Goal: Task Accomplishment & Management: Complete application form

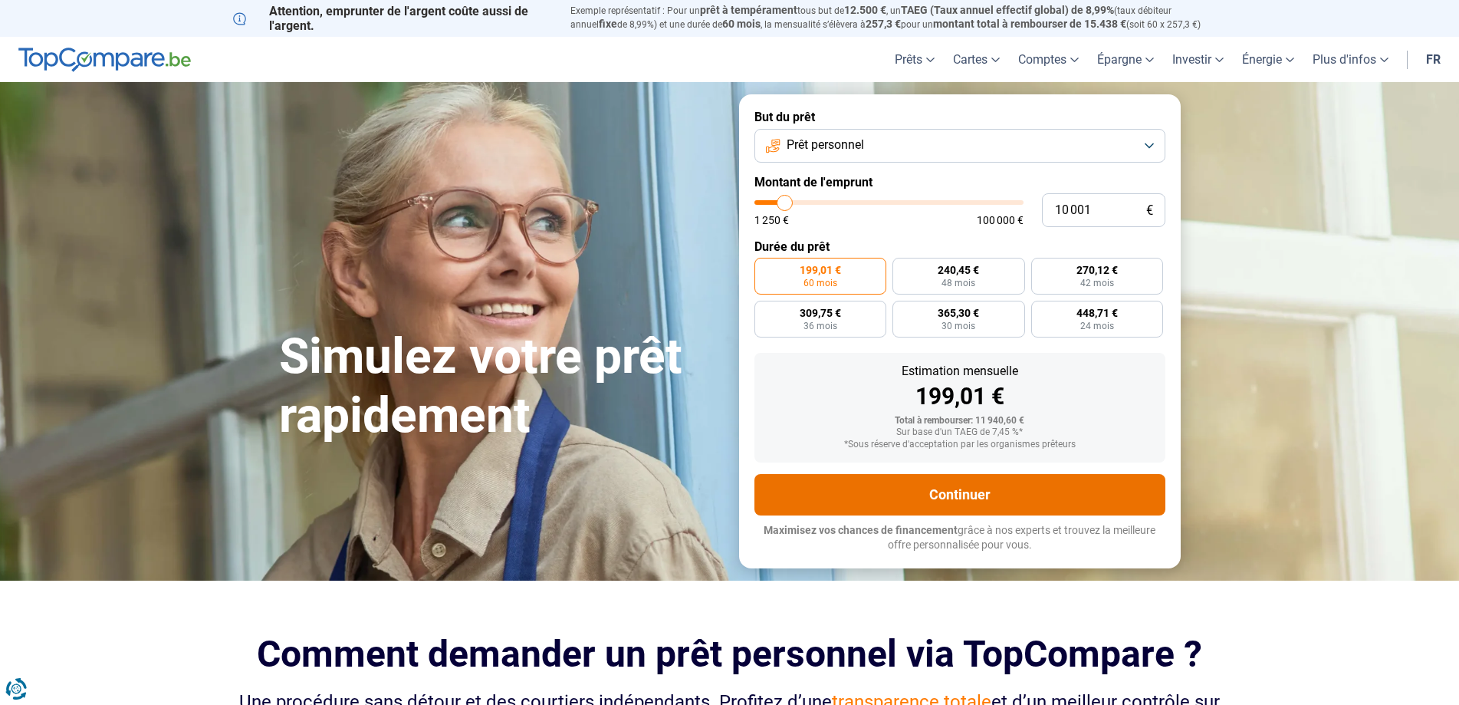
click at [952, 492] on button "Continuer" at bounding box center [959, 494] width 411 height 41
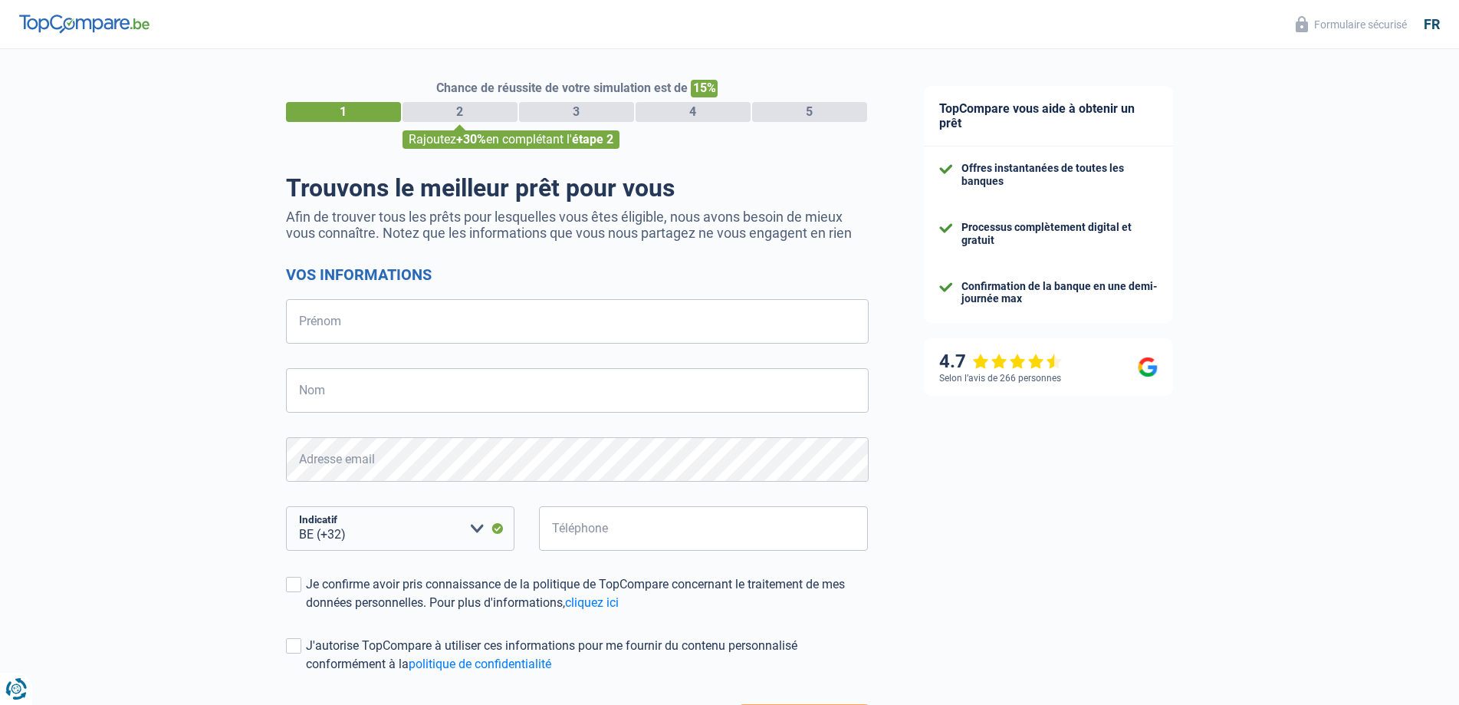
select select "32"
click at [544, 329] on input "Prénom" at bounding box center [577, 321] width 583 height 44
type input "[PERSON_NAME]"
type input "baudain"
type input "484946304"
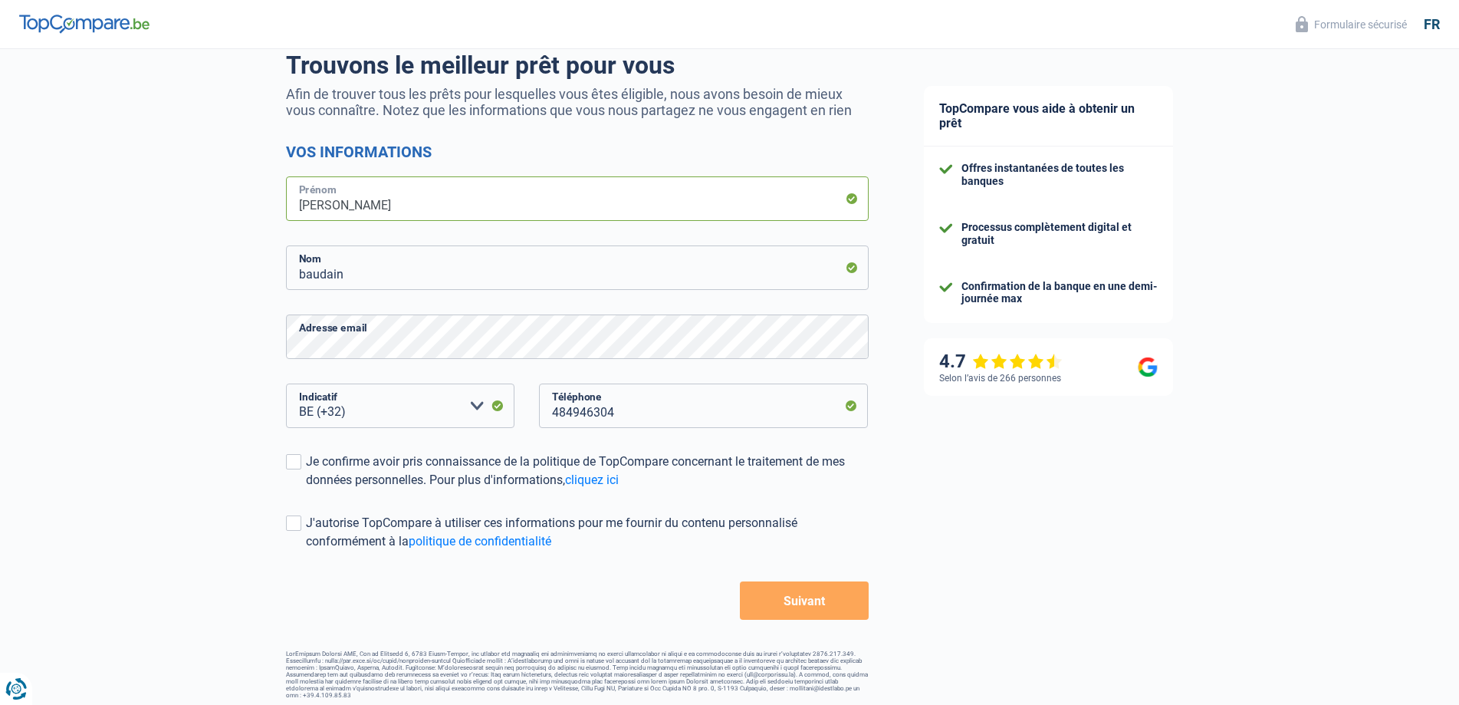
scroll to position [128, 0]
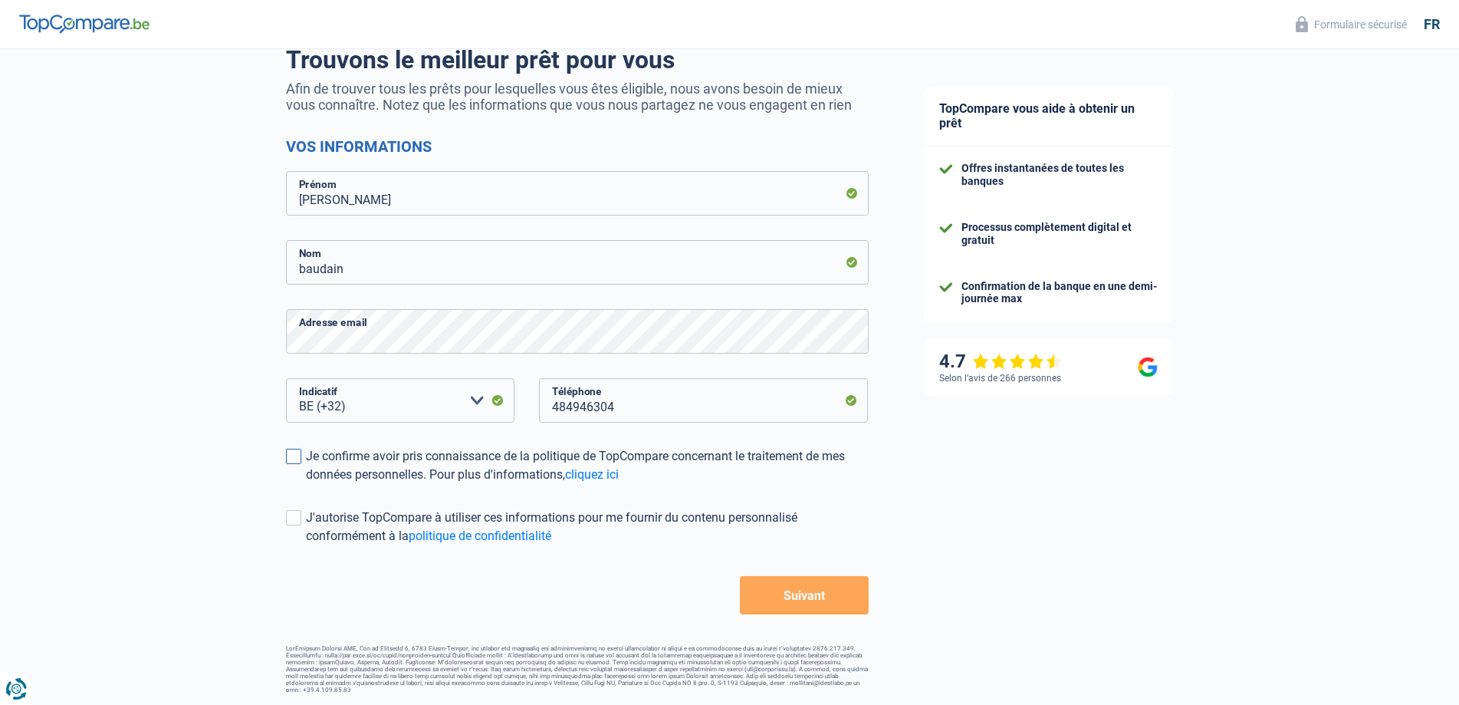
click at [288, 460] on span at bounding box center [293, 456] width 15 height 15
click at [306, 484] on input "Je confirme avoir pris connaissance de la politique de TopCompare concernant le…" at bounding box center [306, 484] width 0 height 0
click at [293, 521] on span at bounding box center [293, 517] width 15 height 15
click at [306, 545] on input "J'autorise TopCompare à utiliser ces informations pour me fournir du contenu pe…" at bounding box center [306, 545] width 0 height 0
click at [811, 597] on button "Suivant" at bounding box center [804, 595] width 128 height 38
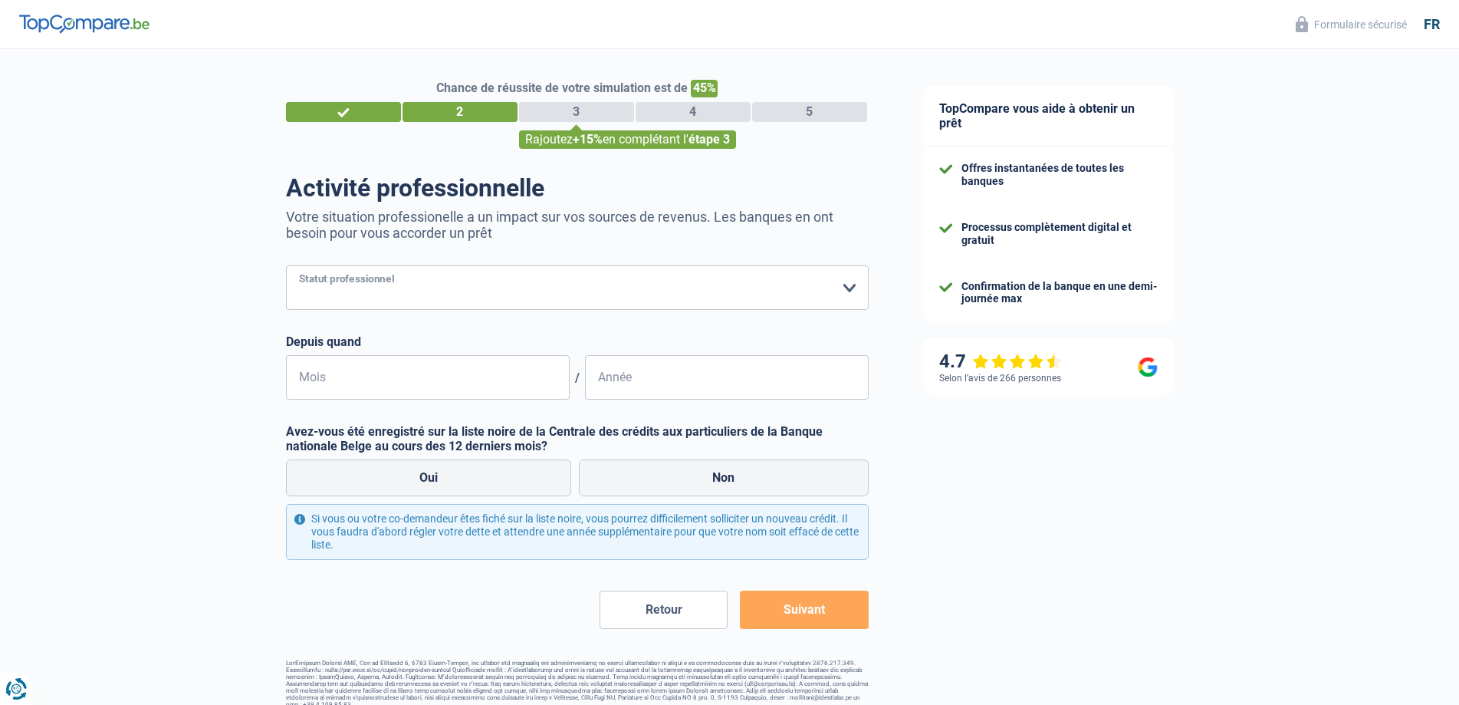
click at [544, 300] on select "Ouvrier Employé privé Employé public Invalide Indépendant Pensionné Chômeur Mut…" at bounding box center [577, 287] width 583 height 44
select select "privateEmployee"
click at [286, 267] on select "Ouvrier Employé privé Employé public Invalide Indépendant Pensionné Chômeur Mut…" at bounding box center [577, 287] width 583 height 44
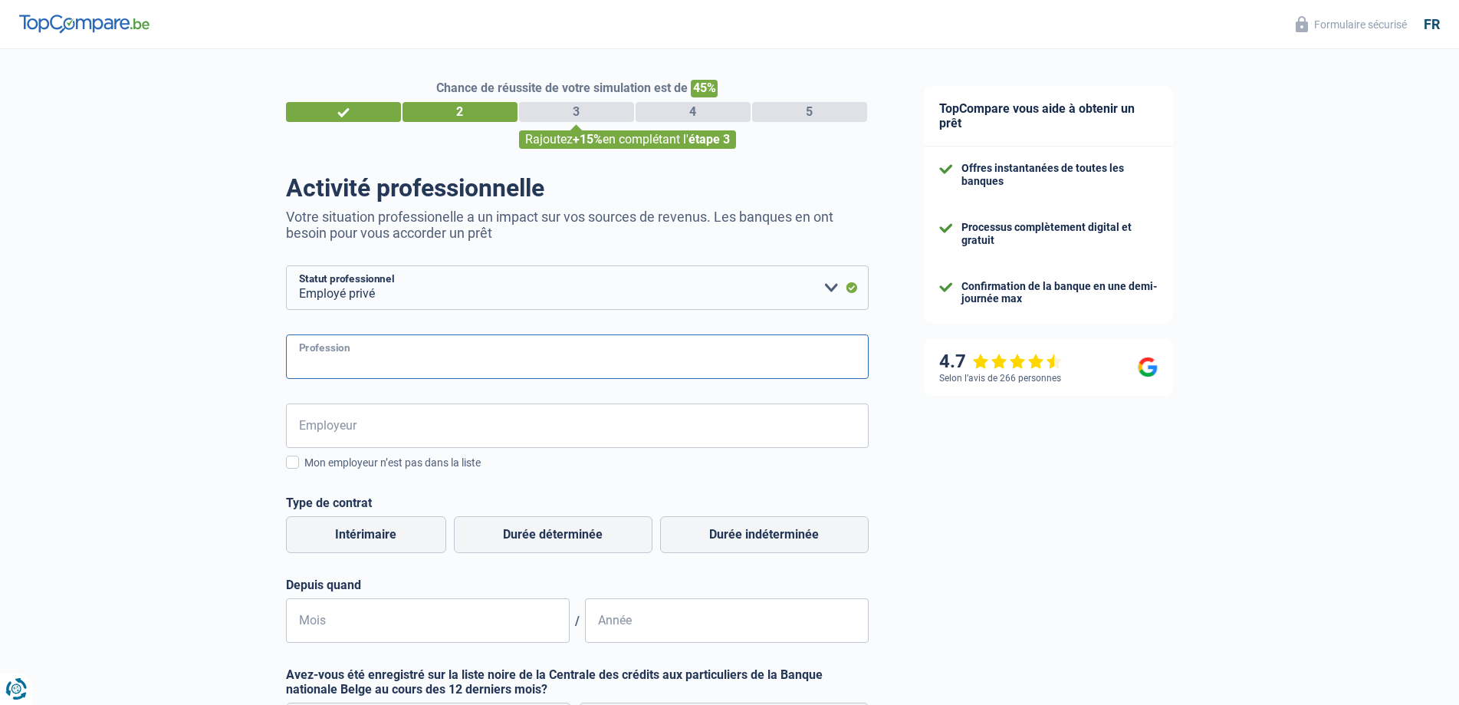
click at [449, 372] on input "Profession" at bounding box center [577, 356] width 583 height 44
type input "Responsable achat"
click at [433, 420] on input "Employeur" at bounding box center [577, 425] width 583 height 44
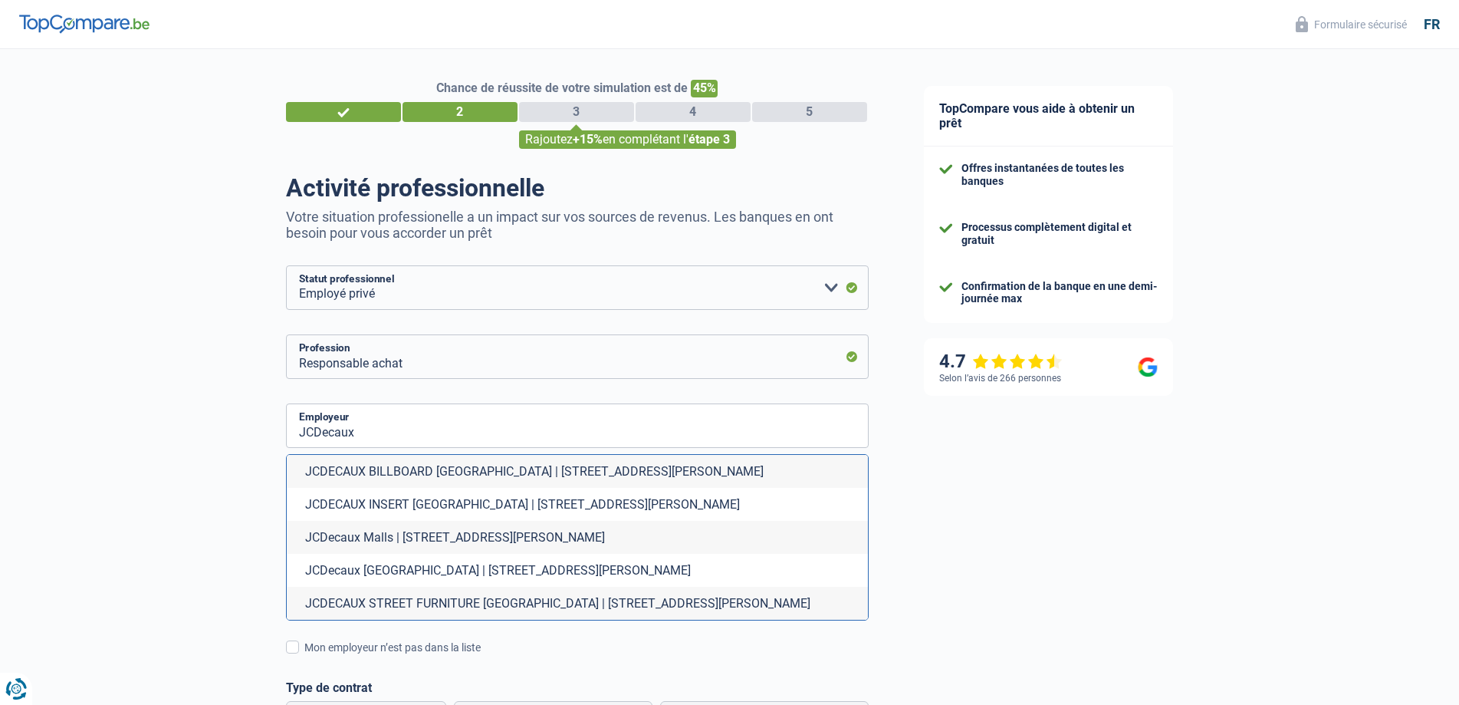
click at [455, 603] on li "JCDECAUX STREET FURNITURE [GEOGRAPHIC_DATA] | [STREET_ADDRESS][PERSON_NAME]" at bounding box center [577, 603] width 581 height 33
type input "JCDECAUX STREET FURNITURE [GEOGRAPHIC_DATA] | [STREET_ADDRESS][PERSON_NAME]"
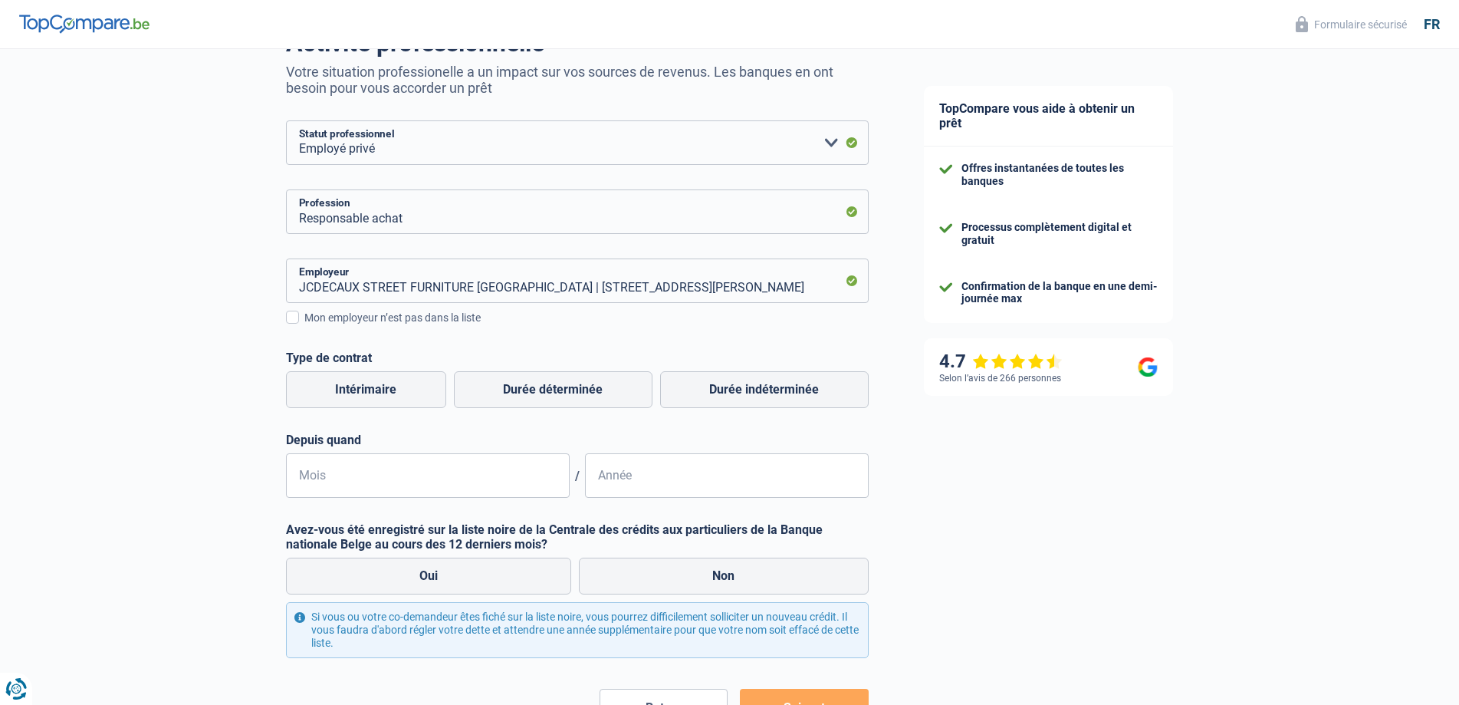
scroll to position [153, 0]
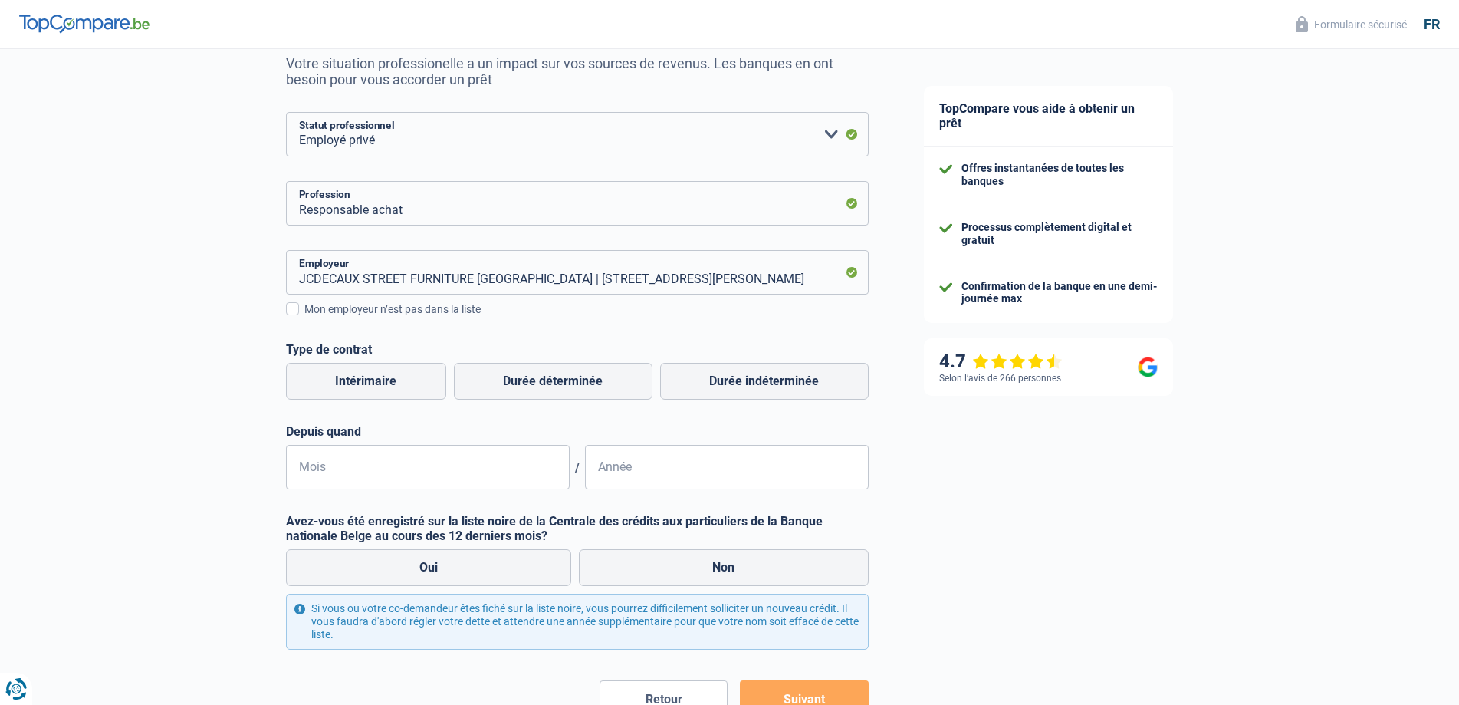
drag, startPoint x: 777, startPoint y: 383, endPoint x: 610, endPoint y: 403, distance: 168.2
click at [610, 403] on div "Intérimaire Durée déterminée Durée indéterminée" at bounding box center [577, 381] width 590 height 44
click at [742, 380] on label "Durée indéterminée" at bounding box center [764, 381] width 209 height 37
click at [742, 380] on input "Durée indéterminée" at bounding box center [764, 381] width 209 height 37
radio input "true"
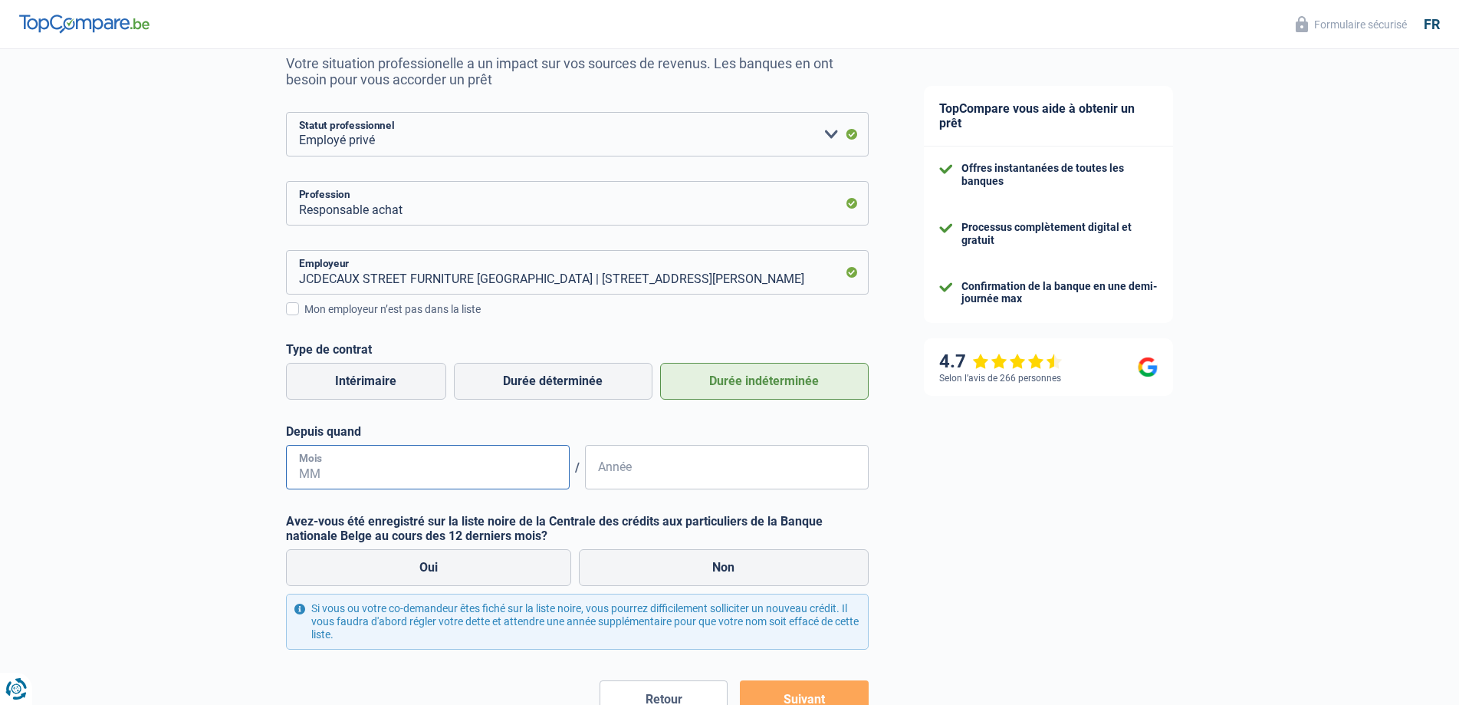
click at [444, 471] on input "Mois" at bounding box center [428, 467] width 284 height 44
type input "01"
click at [444, 476] on input "01" at bounding box center [428, 467] width 284 height 44
click at [637, 482] on input "Année" at bounding box center [727, 467] width 284 height 44
type input "2019"
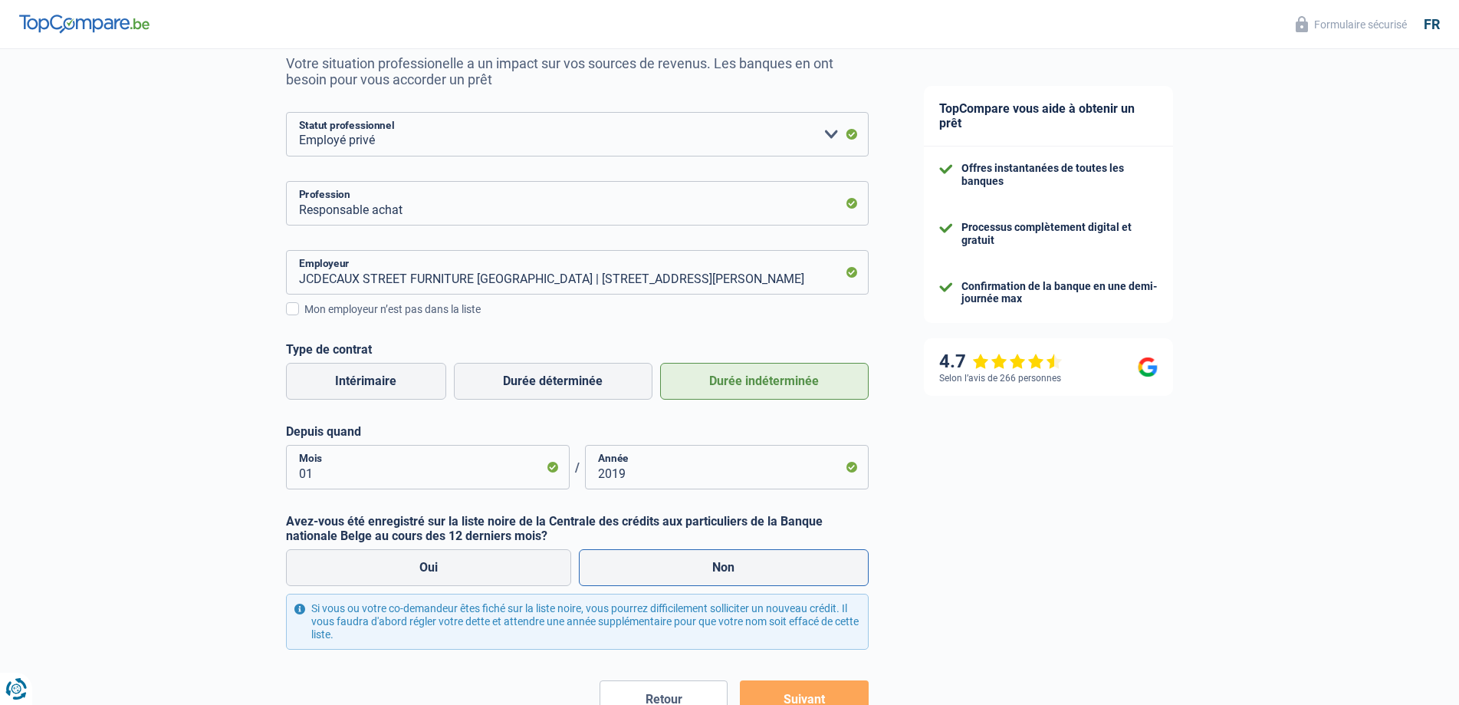
click at [625, 562] on label "Non" at bounding box center [724, 567] width 290 height 37
click at [625, 562] on input "Non" at bounding box center [724, 567] width 290 height 37
radio input "true"
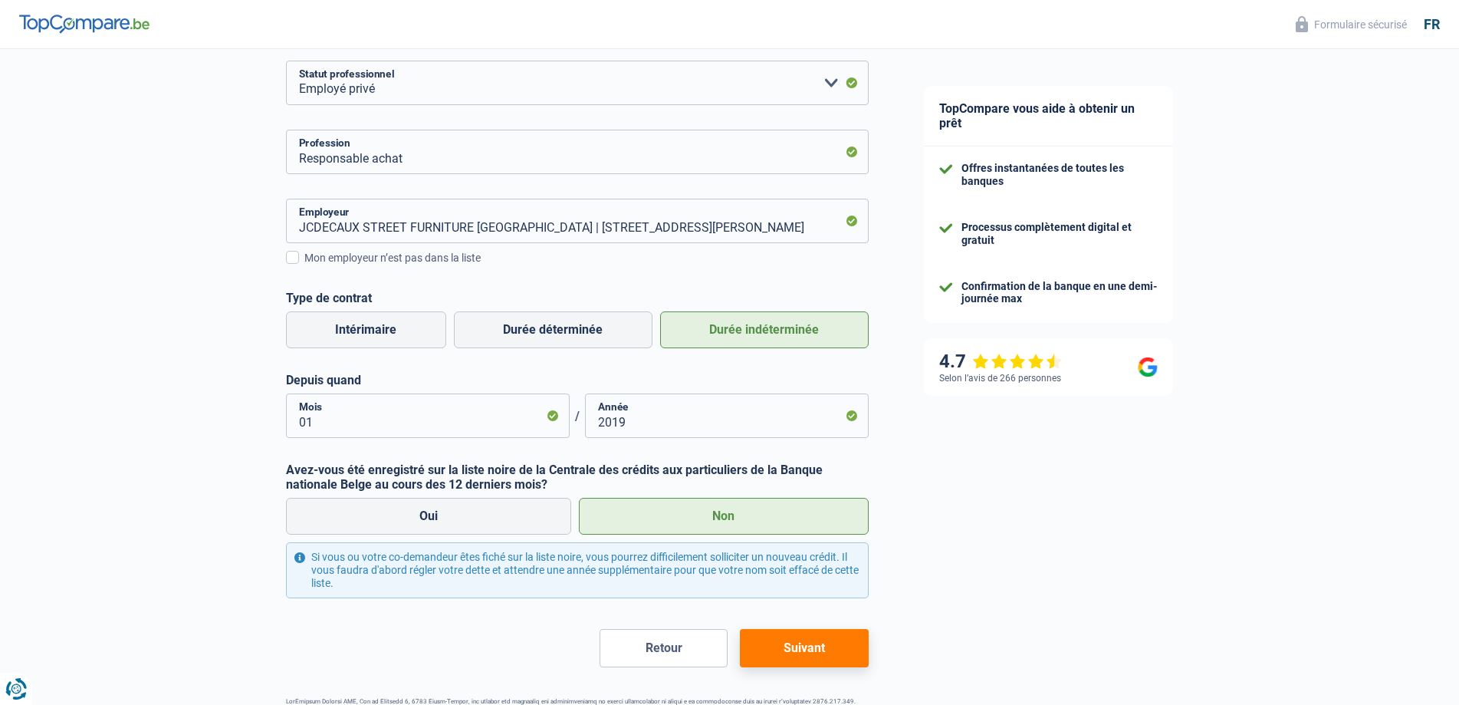
scroll to position [258, 0]
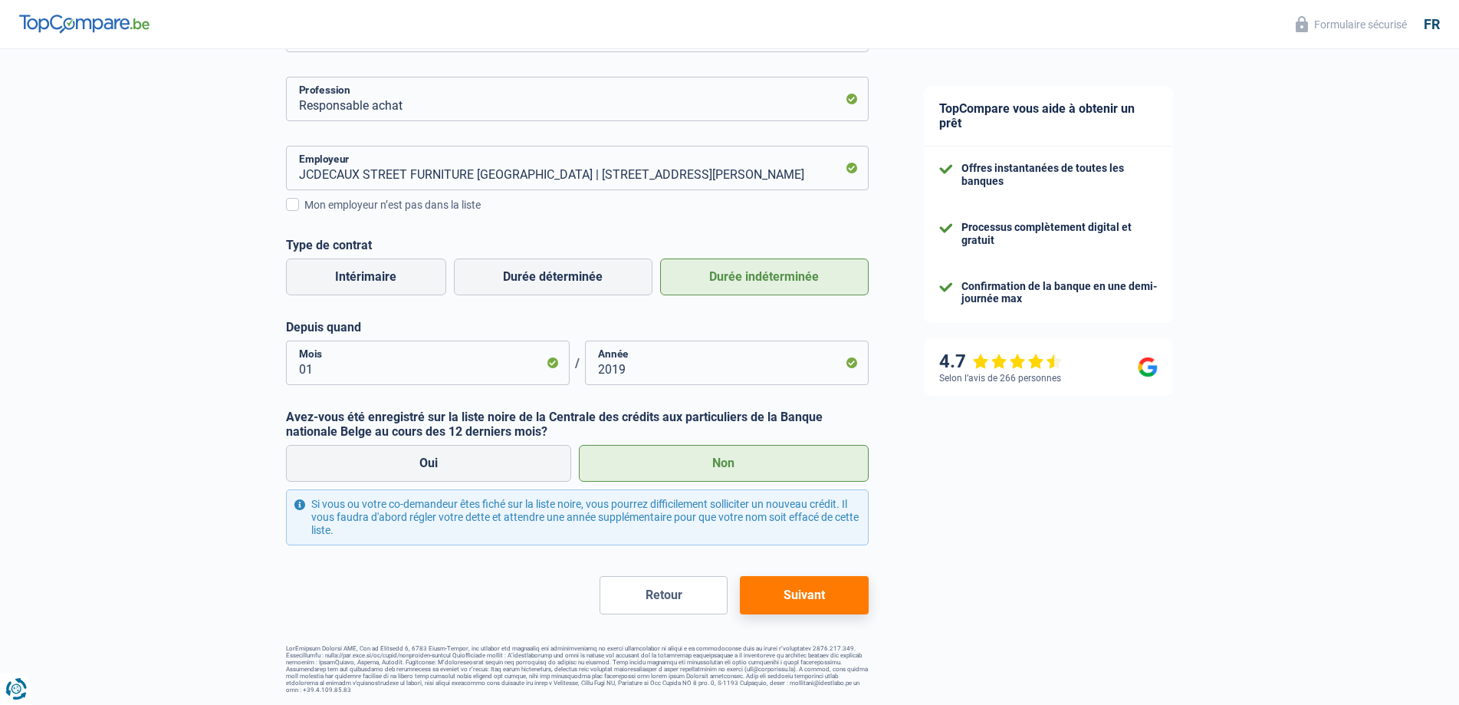
click at [799, 596] on button "Suivant" at bounding box center [804, 595] width 128 height 38
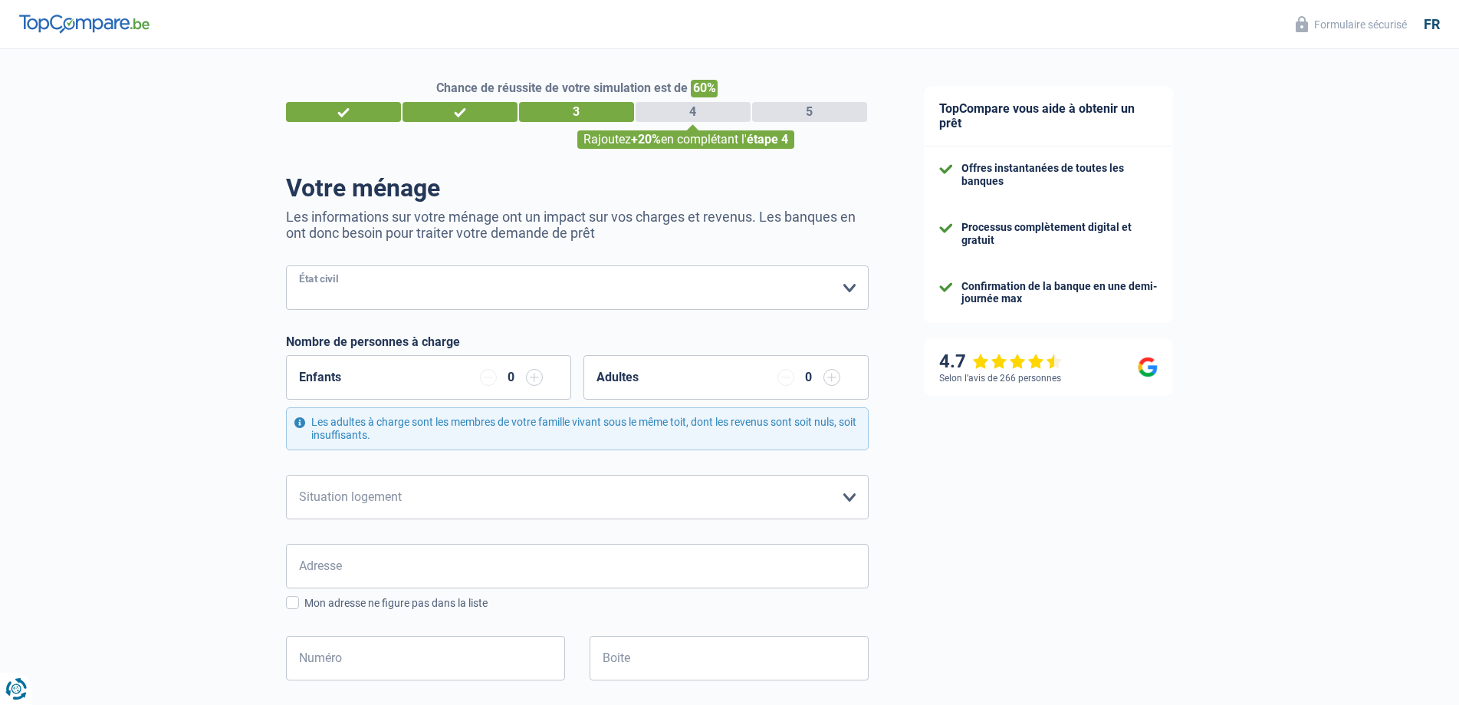
click at [572, 303] on select "[PERSON_NAME](e) Cohabitant(e) légal(e) Divorcé(e) Veuf(ve) Séparé (de fait) Ve…" at bounding box center [577, 287] width 583 height 44
select select "cohabitation"
click at [286, 267] on select "[PERSON_NAME](e) Cohabitant(e) légal(e) Divorcé(e) Veuf(ve) Séparé (de fait) Ve…" at bounding box center [577, 287] width 583 height 44
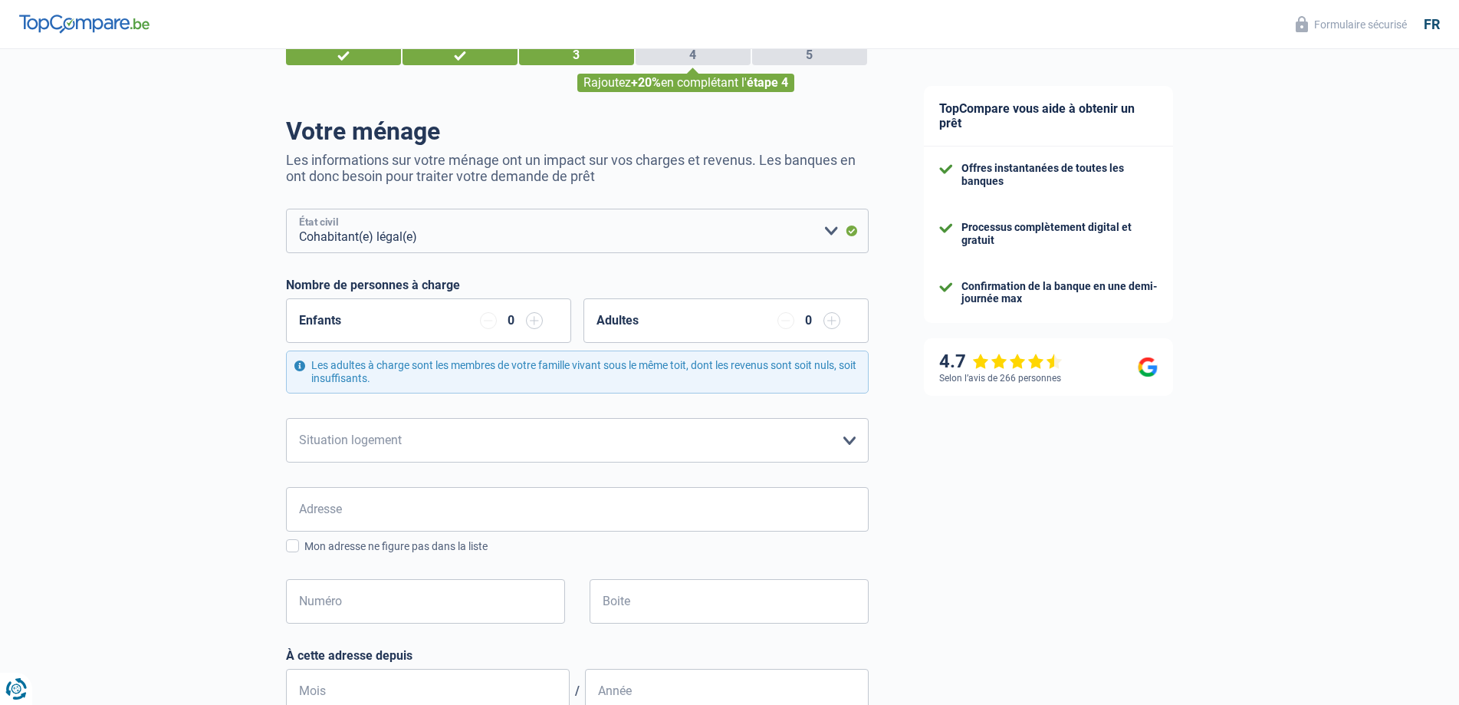
scroll to position [153, 0]
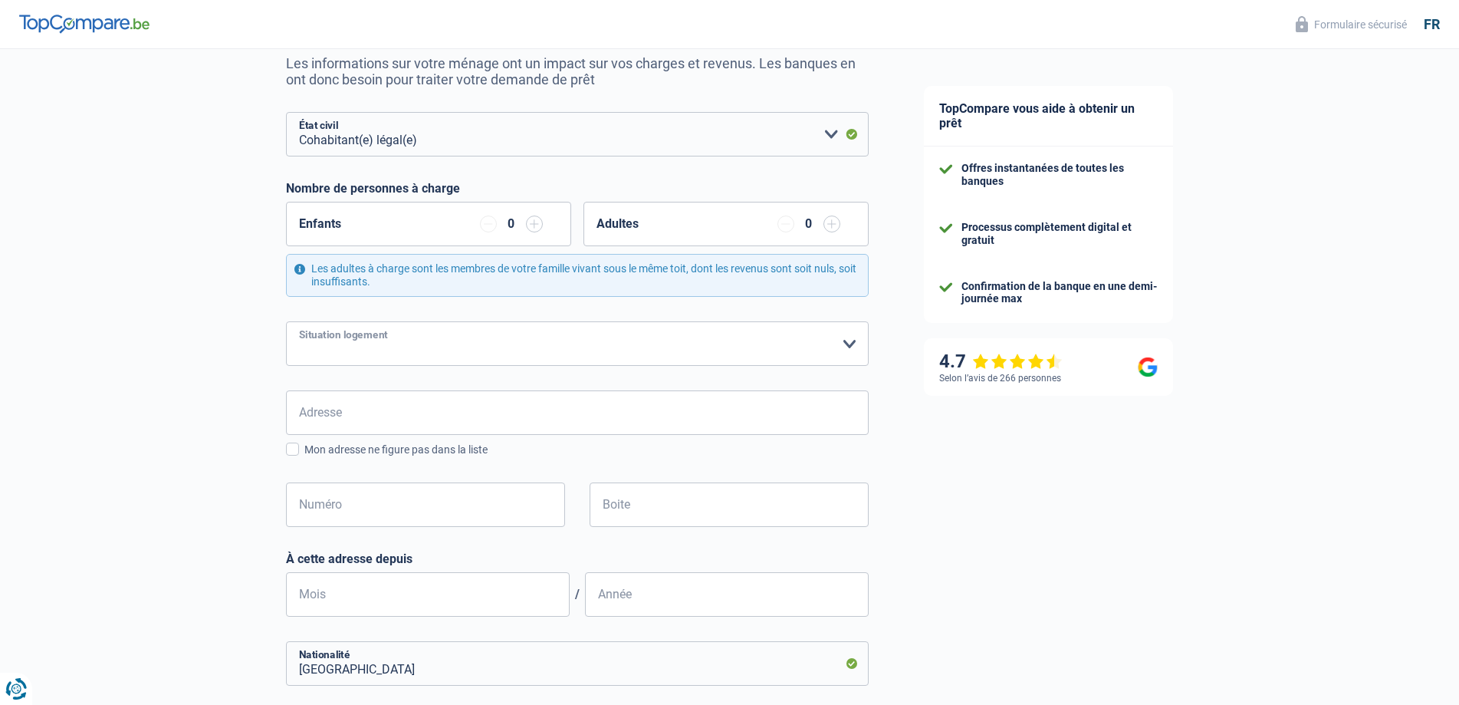
click at [471, 362] on select "Locataire Propriétaire avec prêt hypothécaire Propriétaire sans prêt hypothécai…" at bounding box center [577, 343] width 583 height 44
select select "ownerWithMortgage"
click at [286, 322] on select "Locataire Propriétaire avec prêt hypothécaire Propriétaire sans prêt hypothécai…" at bounding box center [577, 343] width 583 height 44
click at [404, 423] on input "Adresse" at bounding box center [577, 412] width 583 height 44
type input "[GEOGRAPHIC_DATA]"
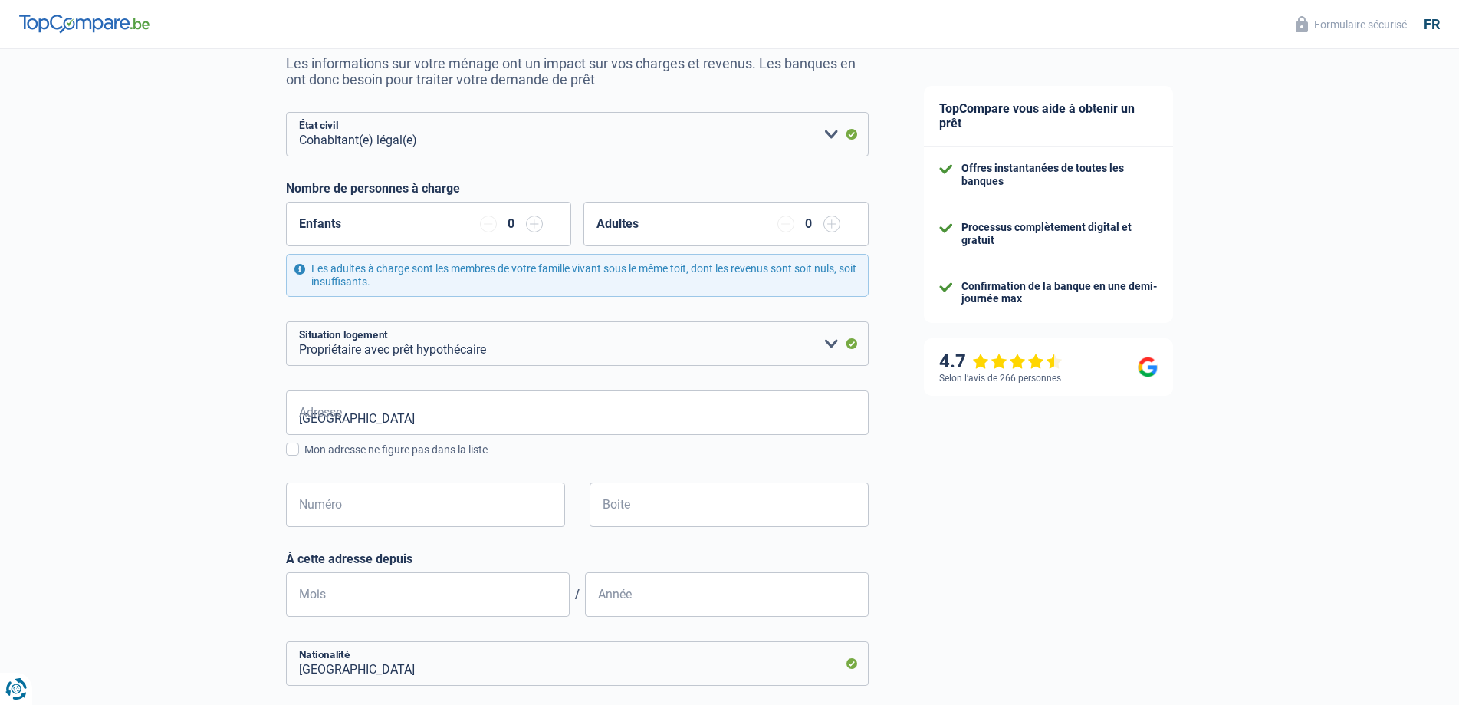
type input "[GEOGRAPHIC_DATA]"
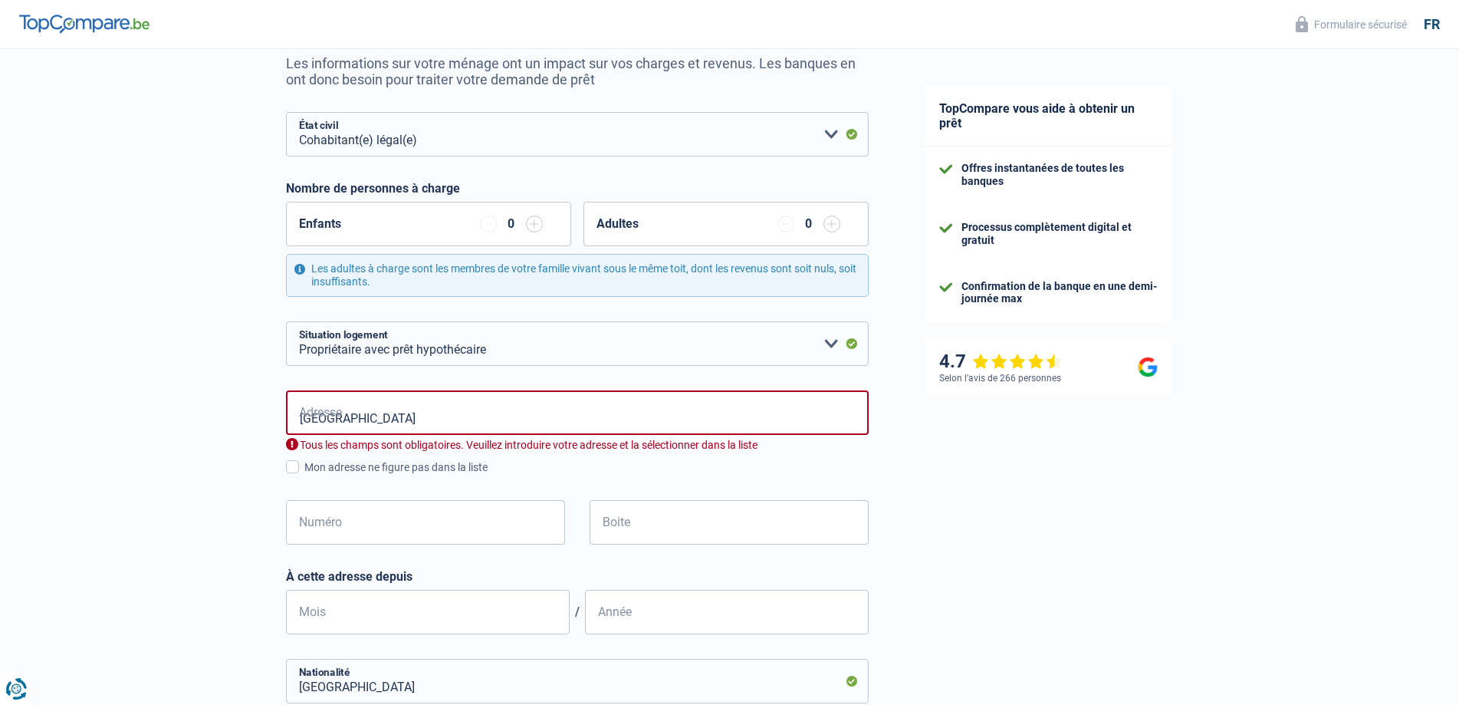
type input "[GEOGRAPHIC_DATA]"
type input "Avenue de l'Aurore, 1410, [GEOGRAPHIC_DATA], [GEOGRAPHIC_DATA]"
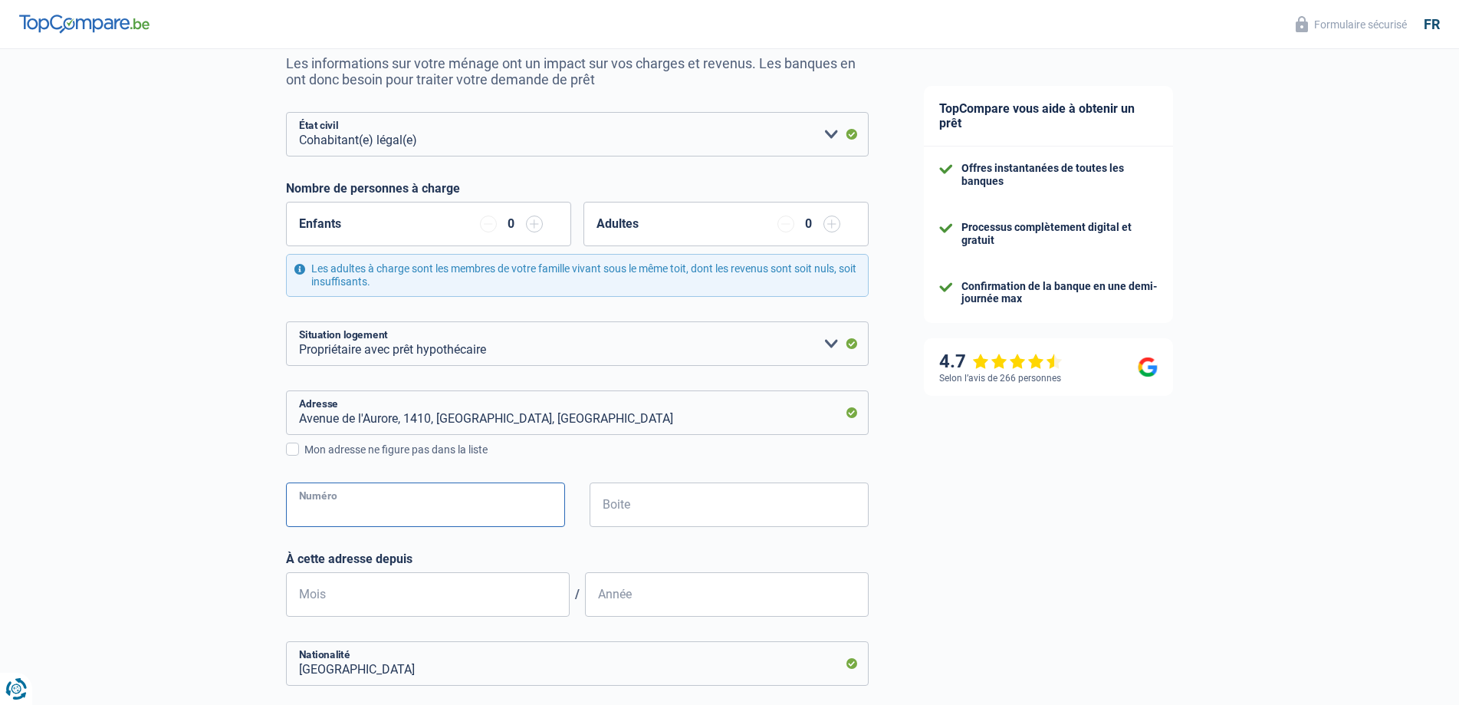
click at [431, 504] on input "Numéro" at bounding box center [425, 504] width 279 height 44
type input "24"
click at [205, 543] on div "Chance de réussite de votre simulation est de 60% 1 2 3 4 5 Rajoutez +20% en co…" at bounding box center [448, 477] width 896 height 1175
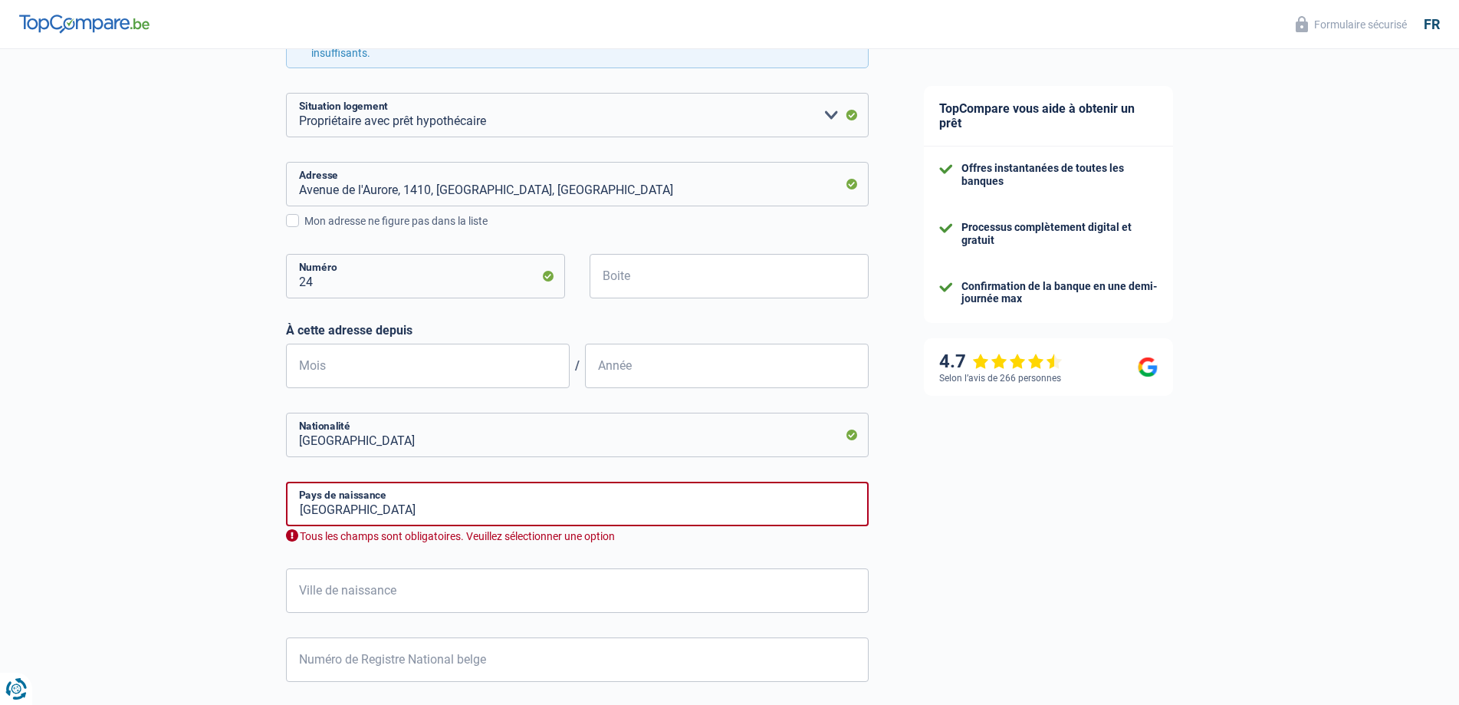
scroll to position [383, 0]
click at [427, 442] on input "[GEOGRAPHIC_DATA]" at bounding box center [577, 433] width 583 height 44
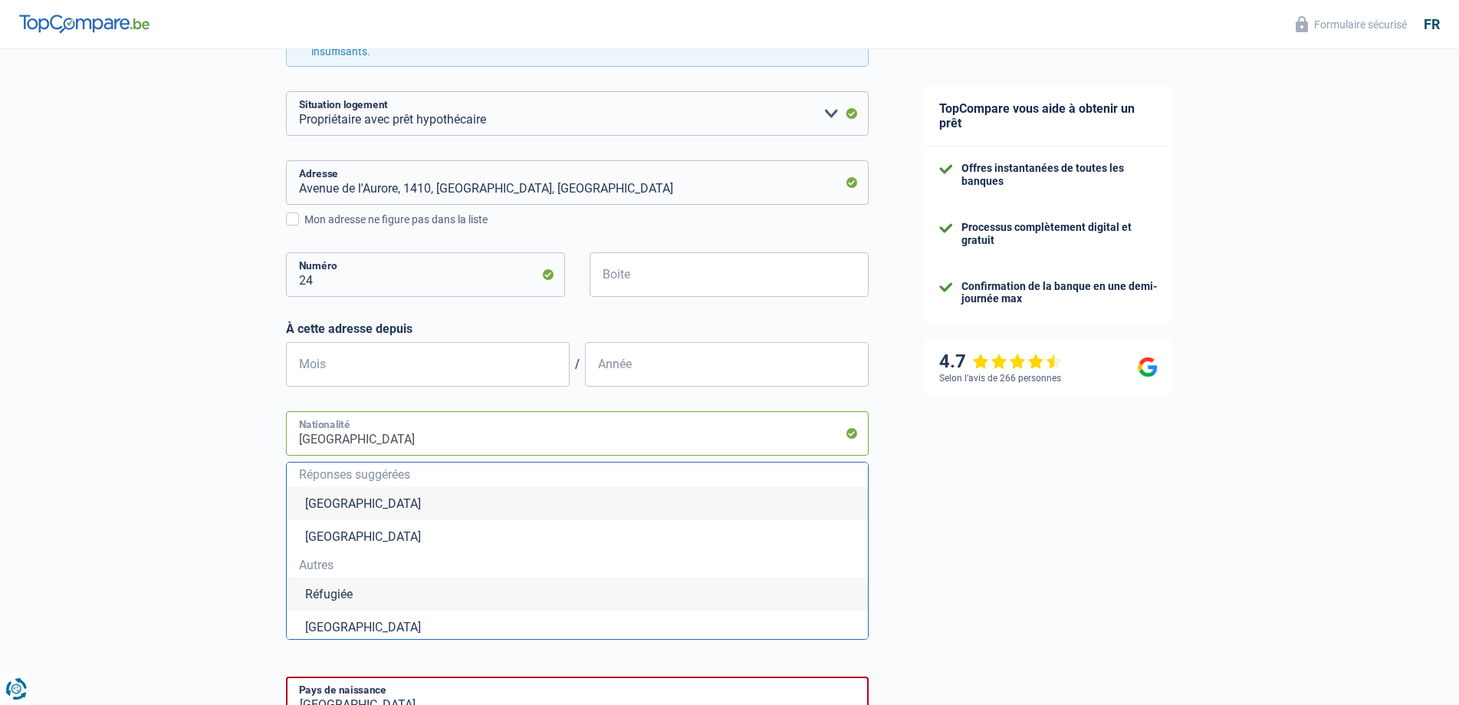
drag, startPoint x: 427, startPoint y: 442, endPoint x: 251, endPoint y: 442, distance: 175.6
click at [251, 442] on div "Chance de réussite de votre simulation est de 60% 1 2 3 4 5 Rajoutez +20% en co…" at bounding box center [448, 345] width 896 height 1371
type input "r"
click at [325, 626] on li "[GEOGRAPHIC_DATA]" at bounding box center [577, 626] width 581 height 33
type input "[GEOGRAPHIC_DATA]"
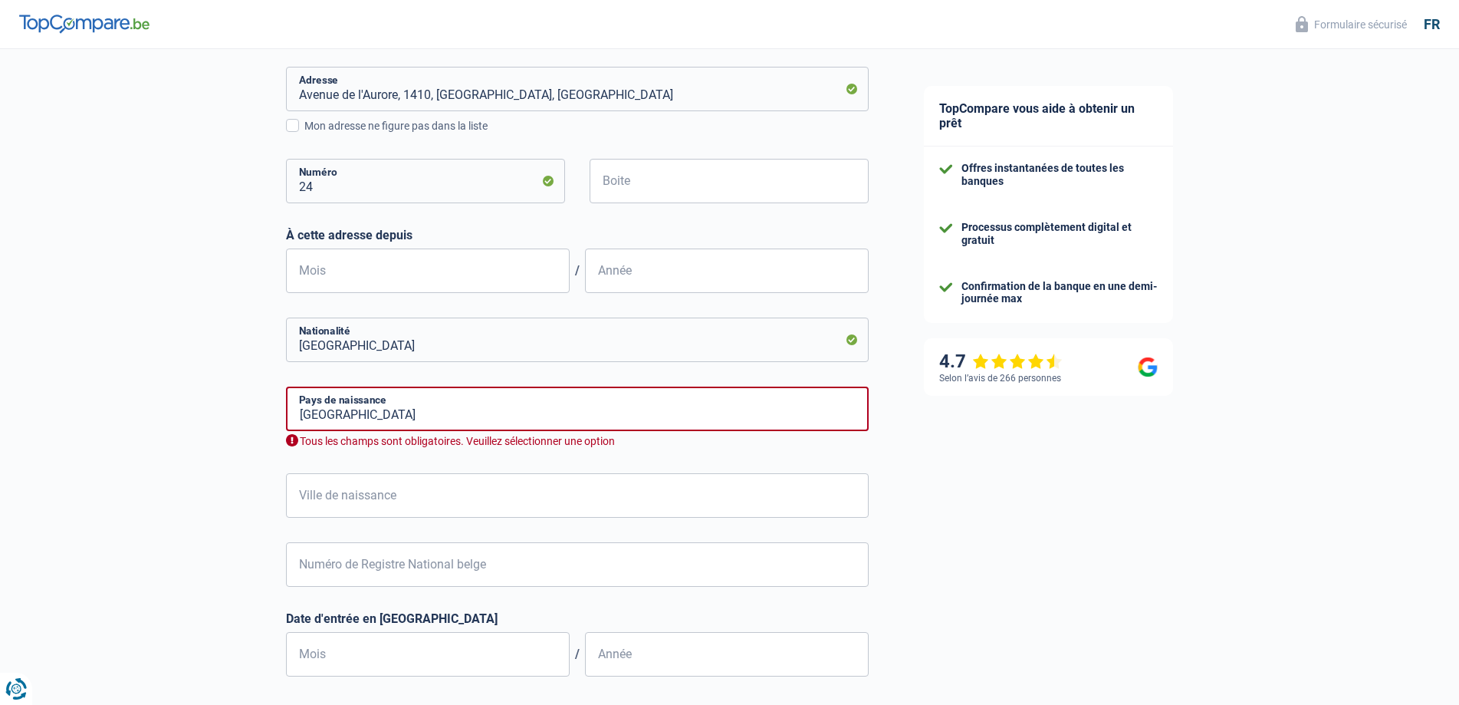
scroll to position [608, 0]
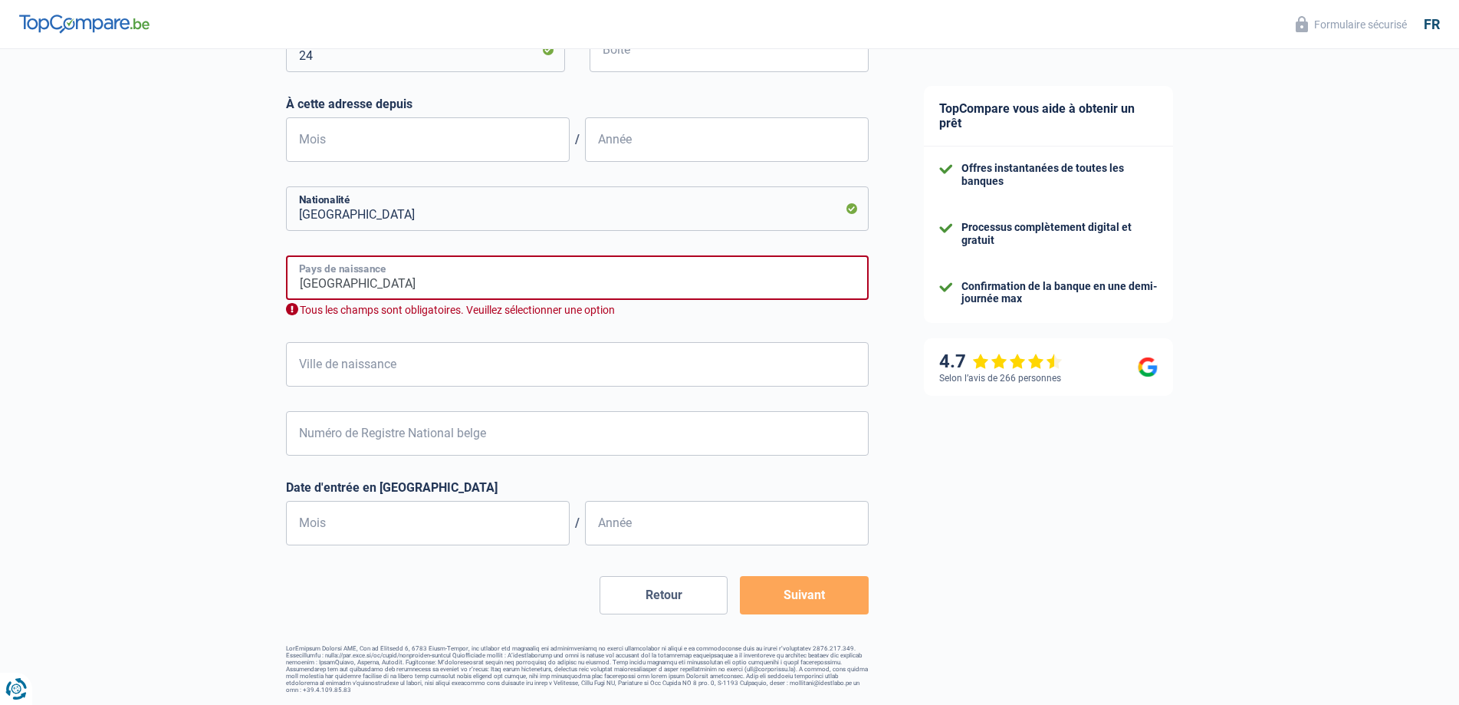
drag, startPoint x: 369, startPoint y: 296, endPoint x: 255, endPoint y: 294, distance: 113.5
click at [255, 294] on div "Chance de réussite de votre simulation est de 60% 1 2 3 4 5 Rajoutez +20% en co…" at bounding box center [448, 67] width 896 height 1264
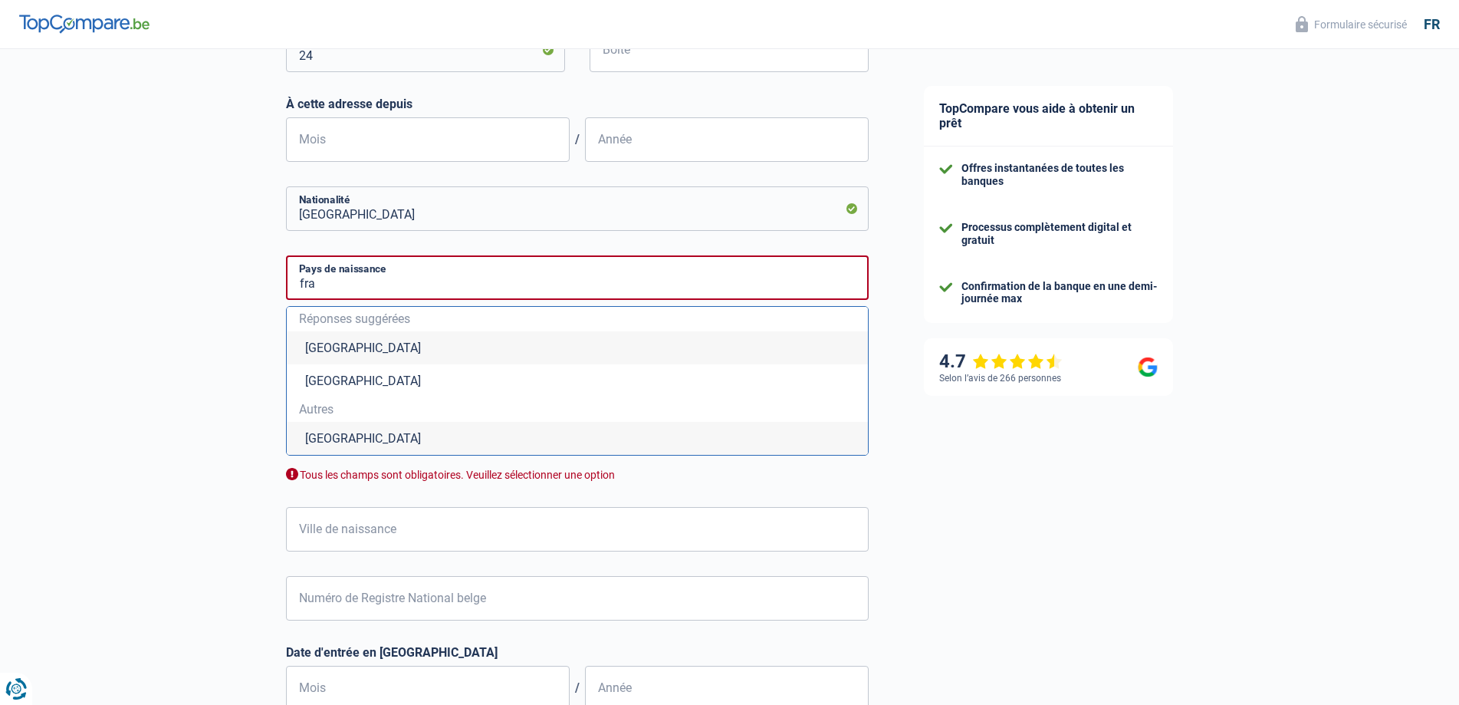
click at [363, 439] on li "[GEOGRAPHIC_DATA]" at bounding box center [577, 438] width 581 height 33
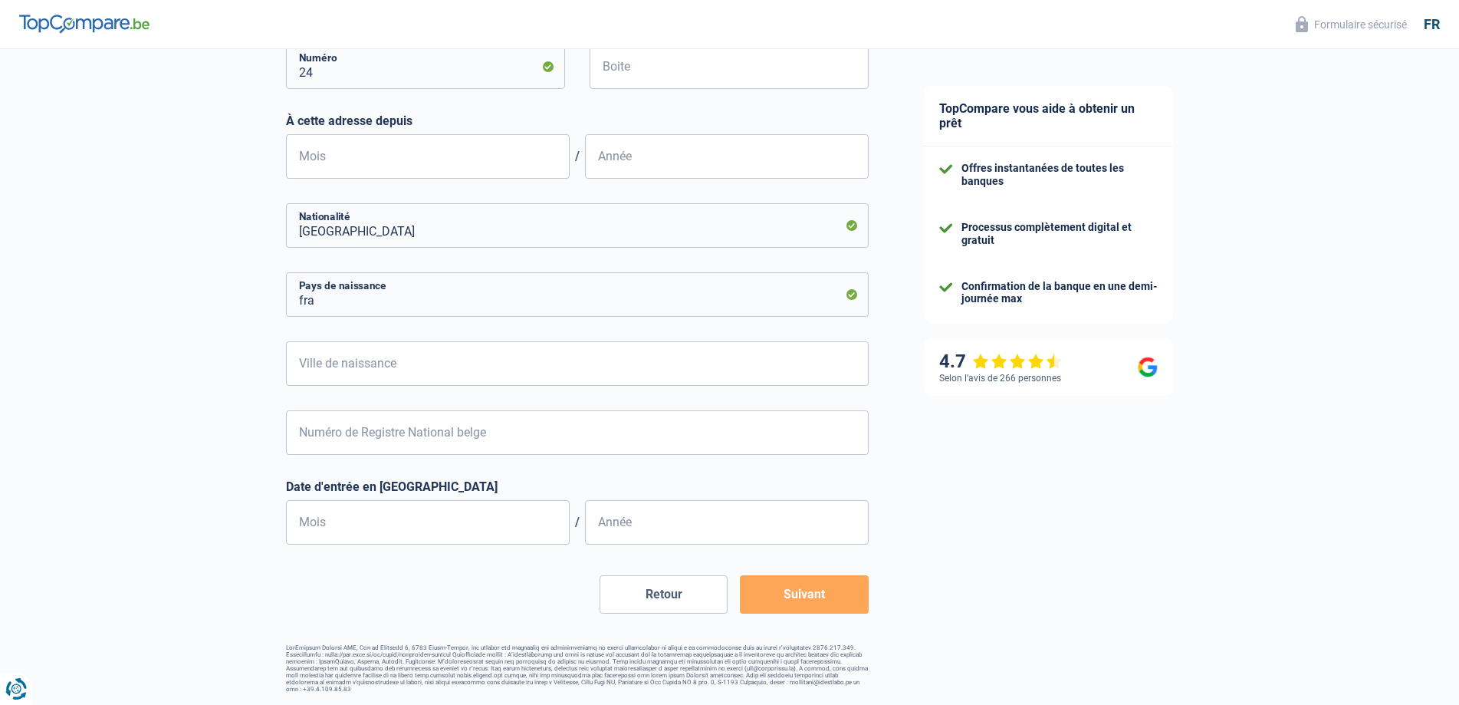
type input "[GEOGRAPHIC_DATA]"
click at [406, 370] on input "Ville de naissance" at bounding box center [577, 364] width 583 height 44
type input "S"
type input "Saint quentin"
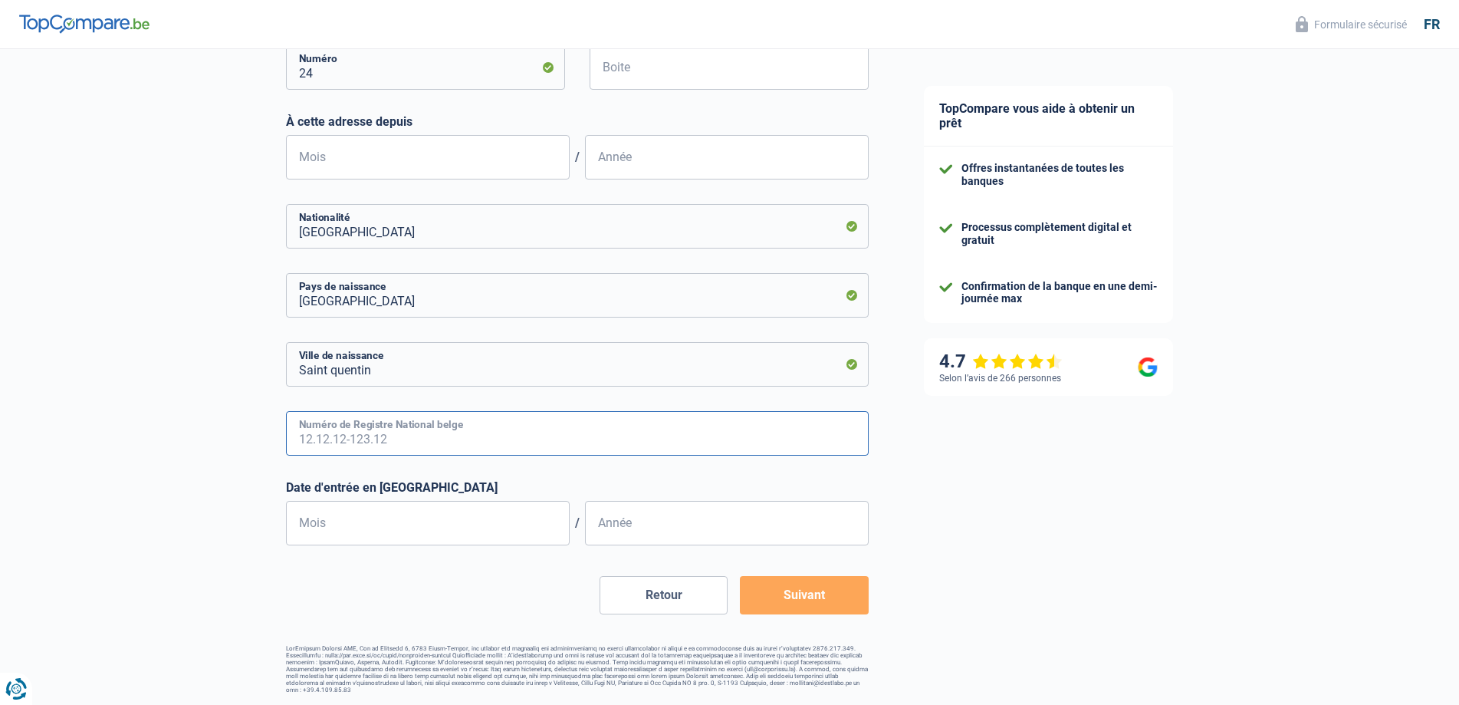
click at [360, 448] on input "Numéro de Registre National belge" at bounding box center [577, 433] width 583 height 44
click at [358, 449] on input "Numéro de Registre National belge" at bounding box center [577, 433] width 583 height 44
paste input "87.23.04-571.1"
click at [391, 512] on div "Date d'entrée en [GEOGRAPHIC_DATA] Mois / Année" at bounding box center [577, 512] width 583 height 65
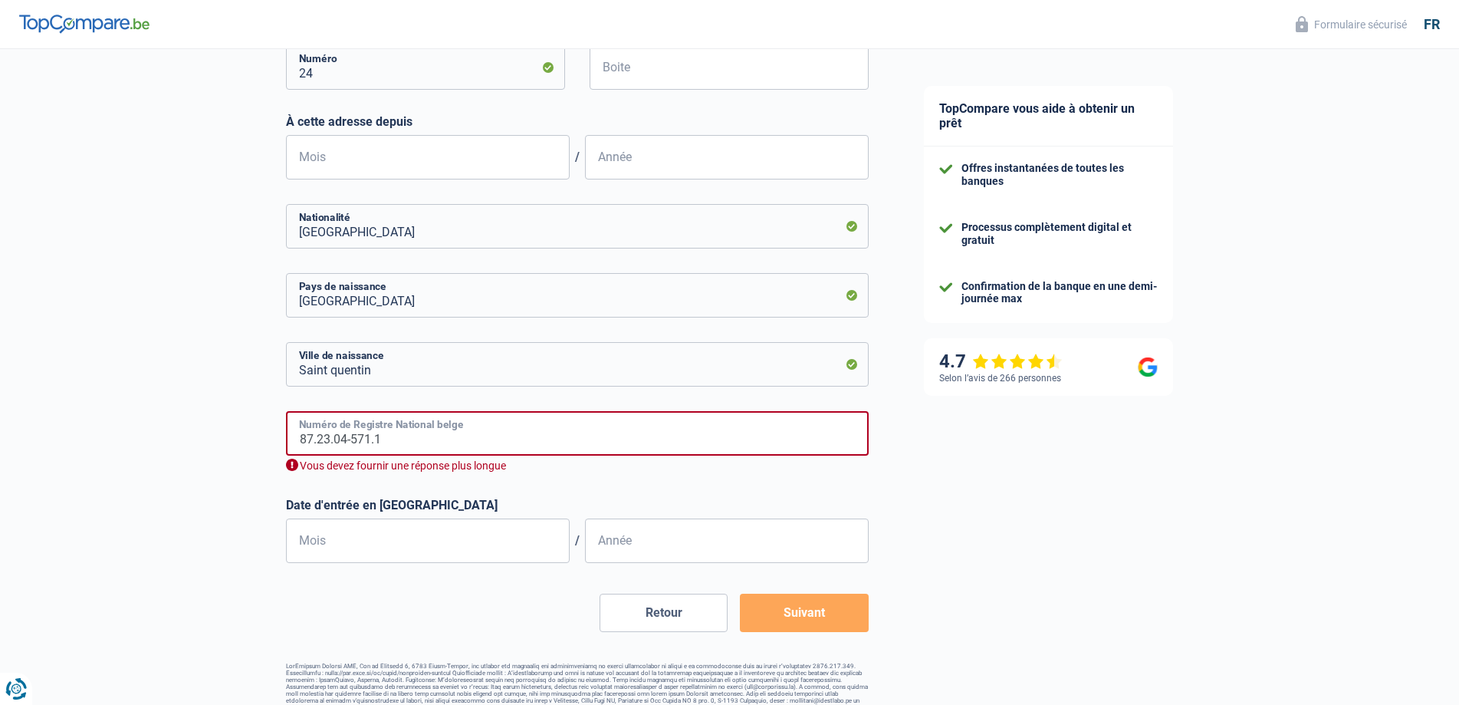
click at [397, 445] on input "87.23.04-571.1" at bounding box center [577, 433] width 583 height 44
click at [421, 487] on form "[PERSON_NAME](e) Cohabitant(e) légal(e) Divorcé(e) Veuf(ve) Séparé (de fait) Ve…" at bounding box center [577, 153] width 583 height 957
click at [319, 441] on input "87.23.04-571.12" at bounding box center [577, 433] width 583 height 44
click at [407, 469] on div "Le Numéro de Registre National belge que vous avez fourni n’est pas valide. Veu…" at bounding box center [577, 466] width 583 height 15
drag, startPoint x: 399, startPoint y: 442, endPoint x: 93, endPoint y: 399, distance: 308.9
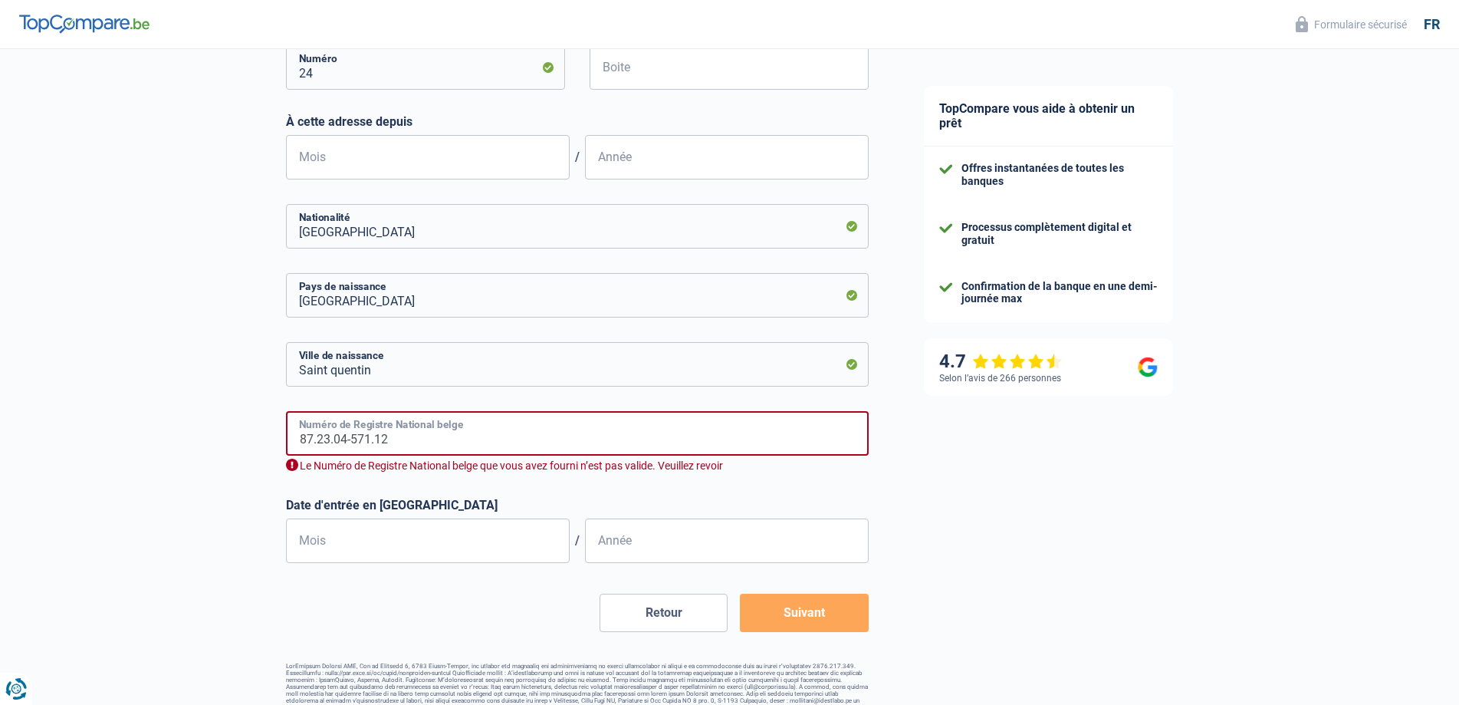
click at [127, 403] on div "Chance de réussite de votre simulation est de 60% 1 2 3 4 5 Rajoutez +20% en co…" at bounding box center [448, 85] width 896 height 1264
type input "87.23.04-571.12"
click at [296, 465] on div "Le Numéro de Registre National belge que vous avez fourni n’est pas valide. Veu…" at bounding box center [577, 466] width 583 height 15
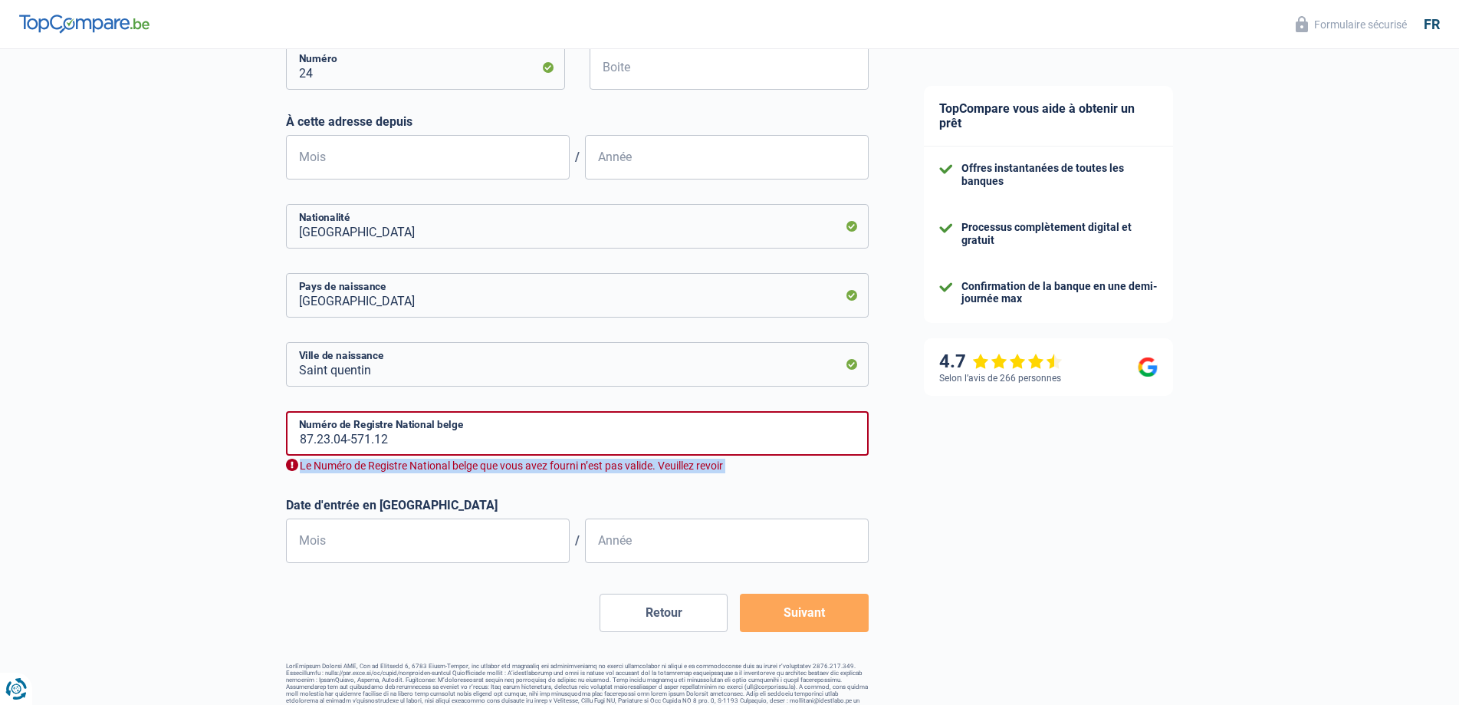
click at [296, 465] on div "Le Numéro de Registre National belge que vous avez fourni n’est pas valide. Veu…" at bounding box center [577, 466] width 583 height 15
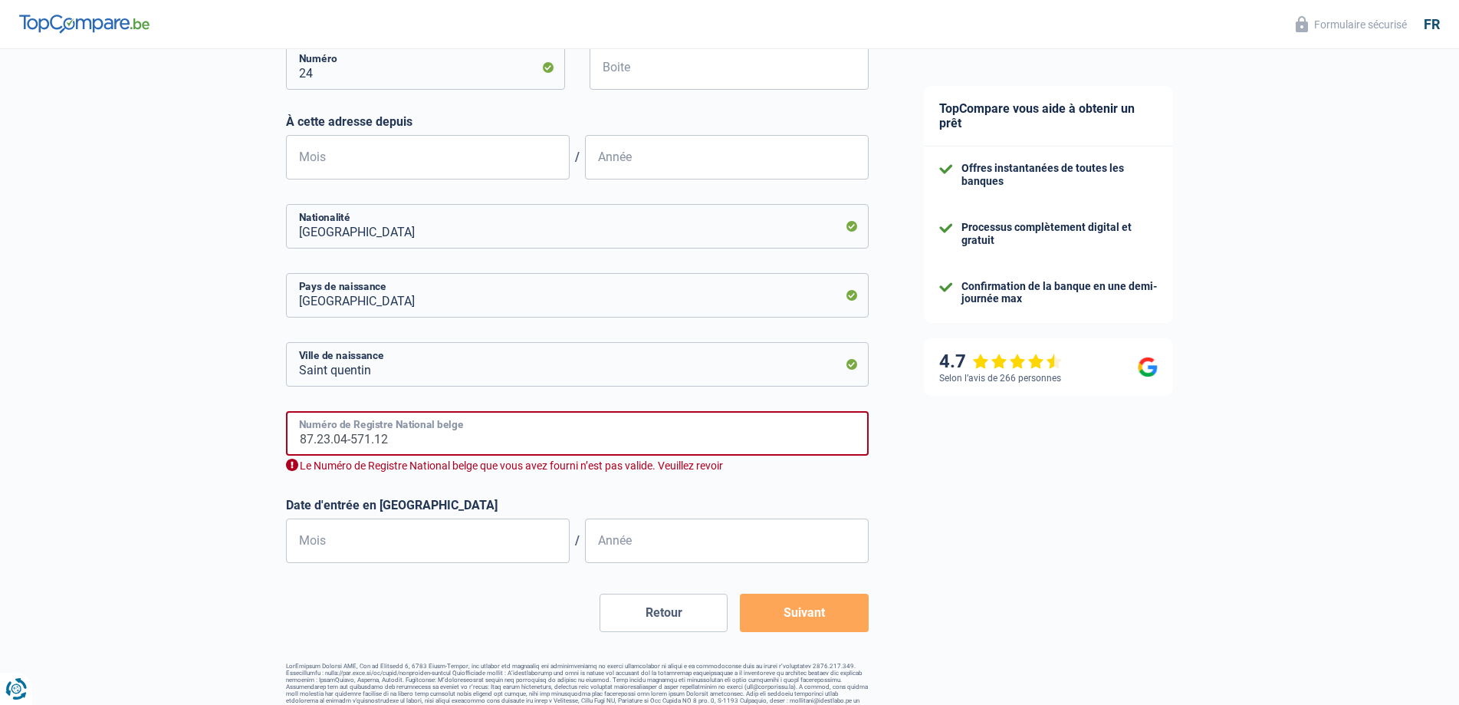
drag, startPoint x: 445, startPoint y: 440, endPoint x: 90, endPoint y: 422, distance: 355.5
click at [109, 429] on div "Chance de réussite de votre simulation est de 60% 1 2 3 4 5 Rajoutez +20% en co…" at bounding box center [448, 85] width 896 height 1264
paste input "87.23.04-571.12"
drag, startPoint x: 406, startPoint y: 450, endPoint x: 271, endPoint y: 455, distance: 135.8
click at [274, 456] on div "Chance de réussite de votre simulation est de 60% 1 2 3 4 5 Rajoutez +20% en co…" at bounding box center [448, 85] width 896 height 1264
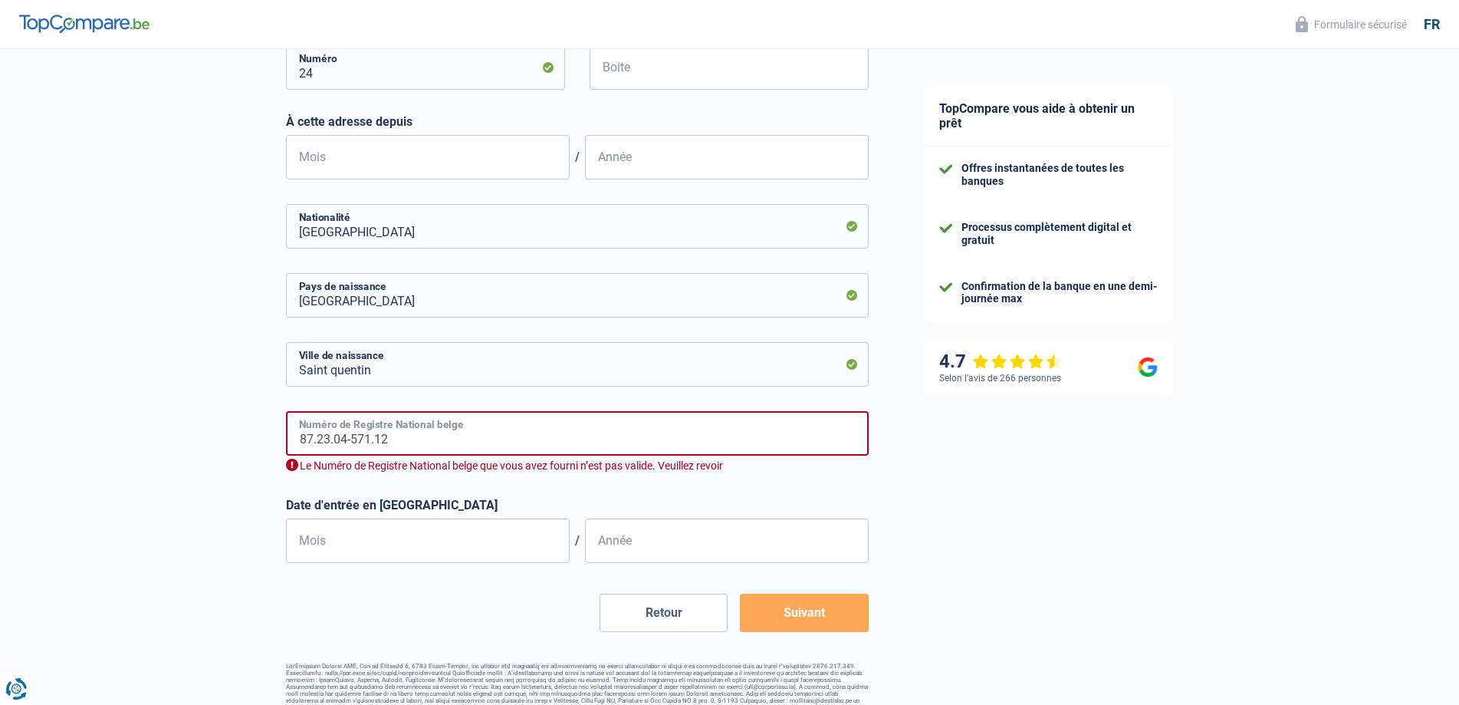
type input "87.23.04-571.12"
click at [414, 525] on input "Mois" at bounding box center [428, 540] width 284 height 44
type input "01"
type input "2019"
click at [810, 612] on button "Suivant" at bounding box center [804, 612] width 128 height 38
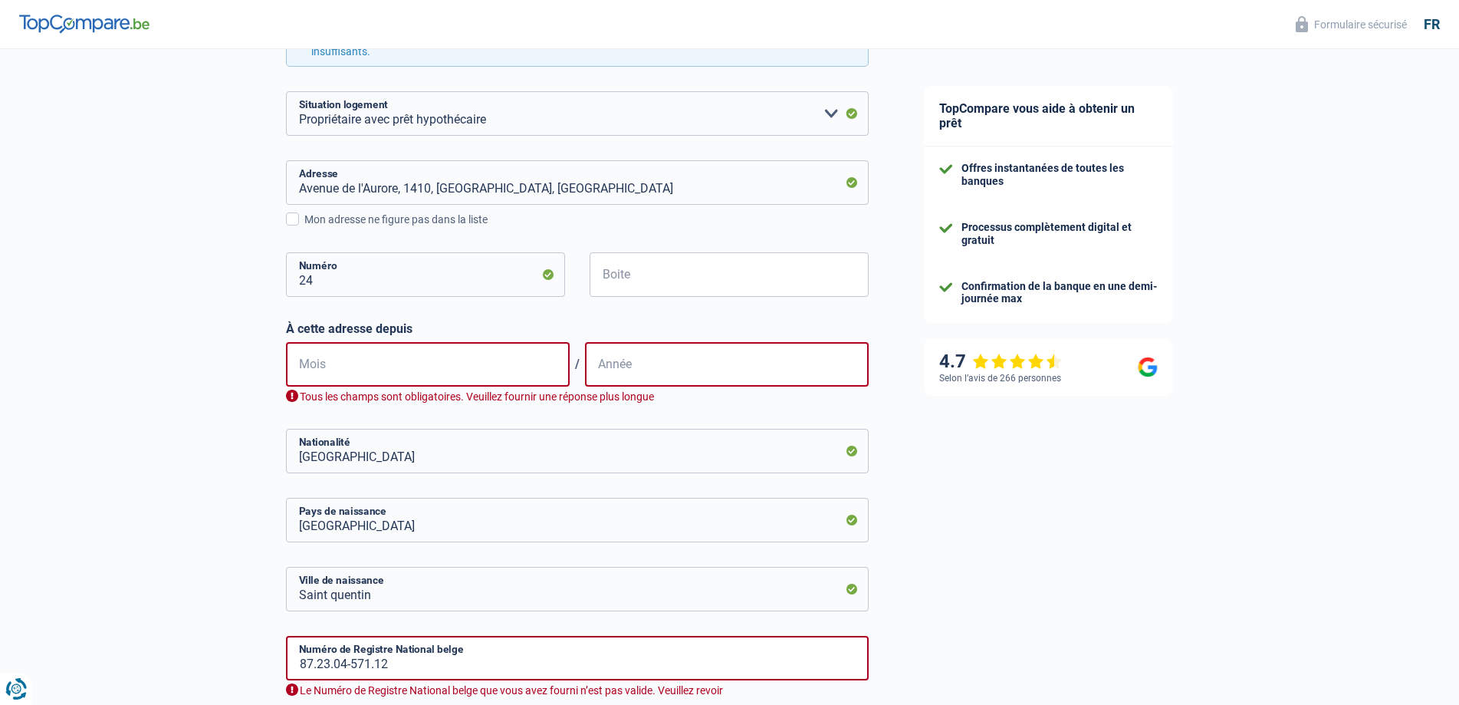
scroll to position [378, 0]
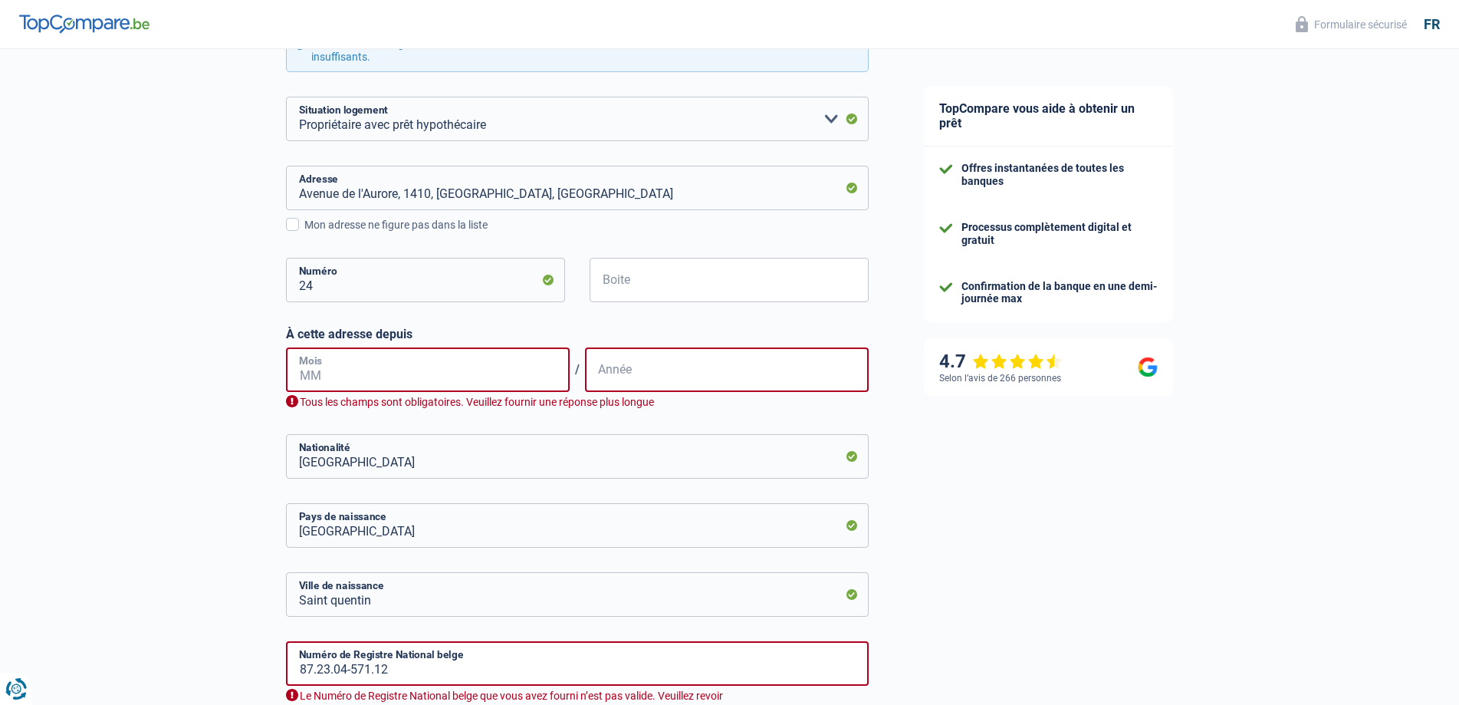
click at [497, 377] on input "Mois" at bounding box center [428, 369] width 284 height 44
type input "08"
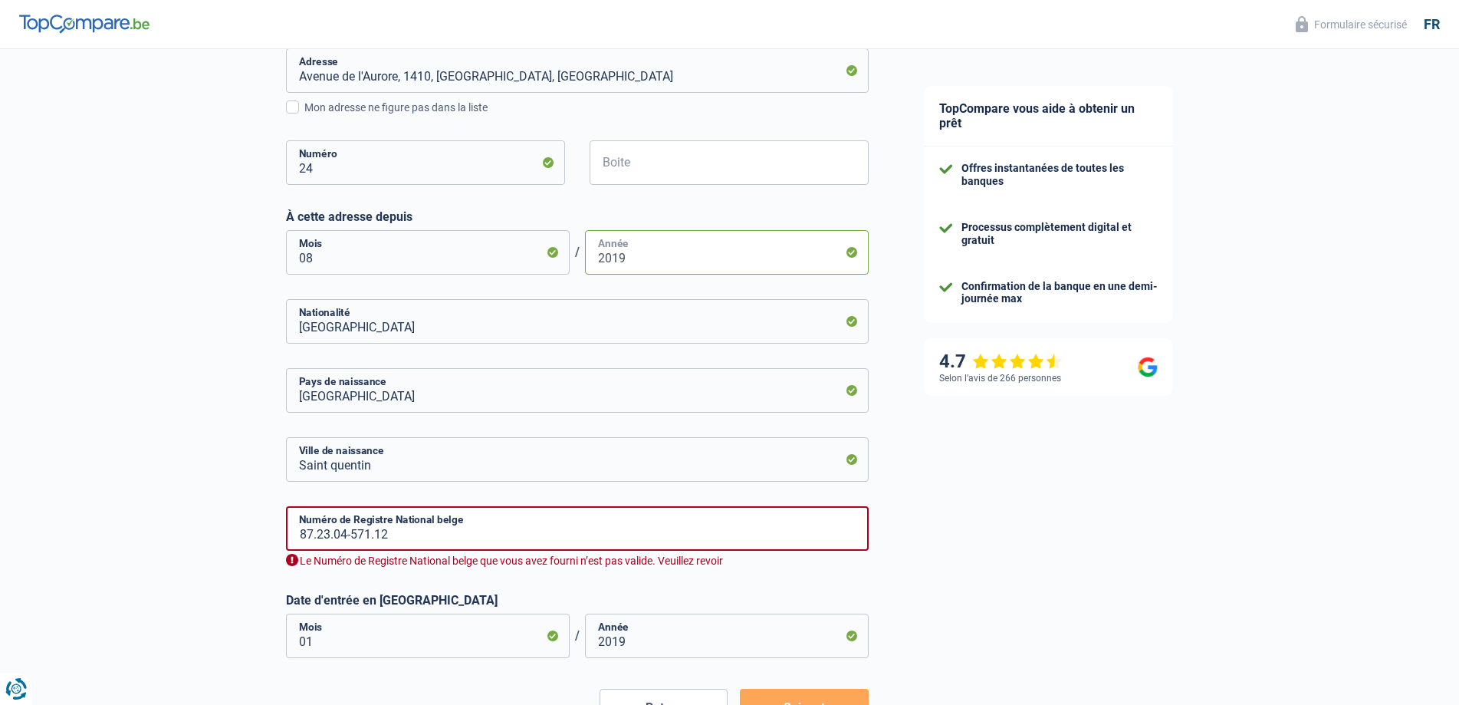
scroll to position [608, 0]
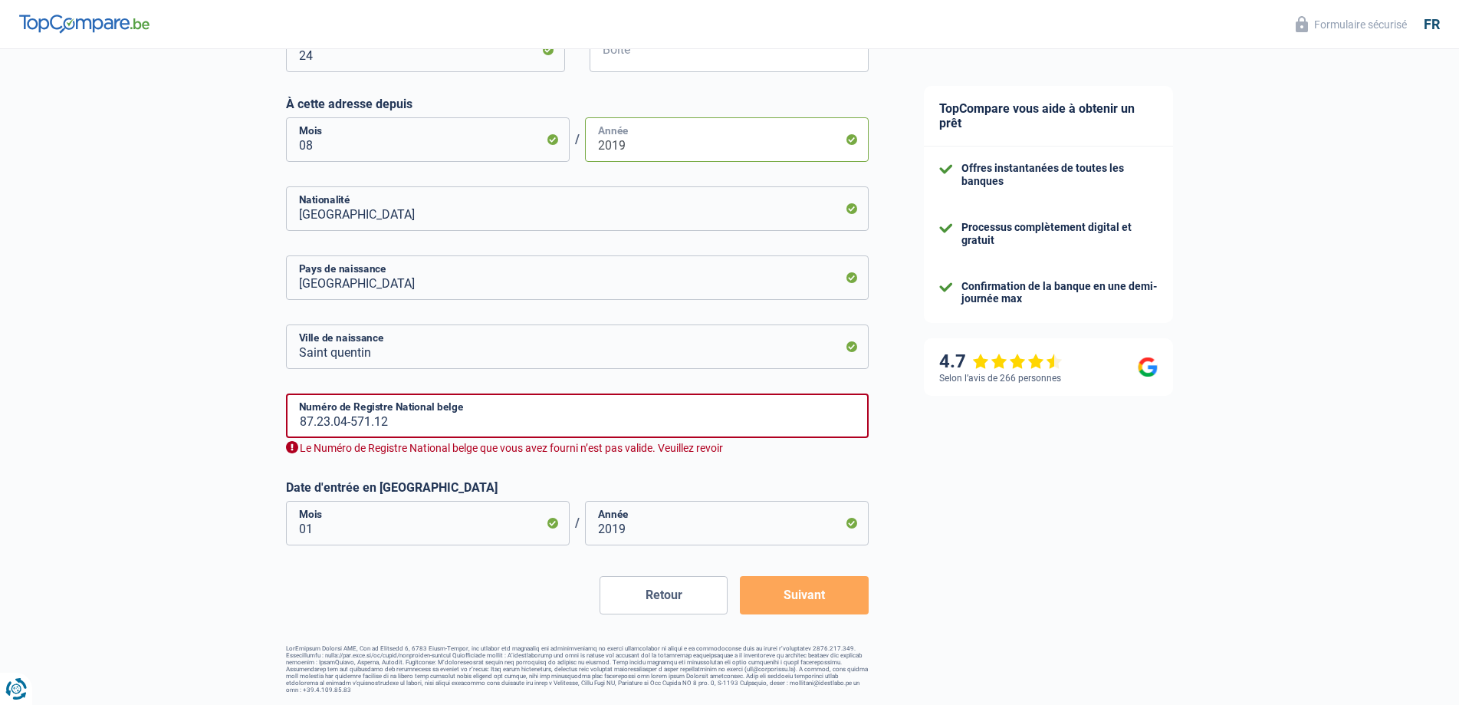
type input "2019"
click at [644, 532] on input "2019" at bounding box center [727, 523] width 284 height 44
type input "2014"
click at [787, 600] on button "Suivant" at bounding box center [804, 595] width 128 height 38
click at [507, 416] on input "87.23.04-571.12" at bounding box center [577, 415] width 583 height 44
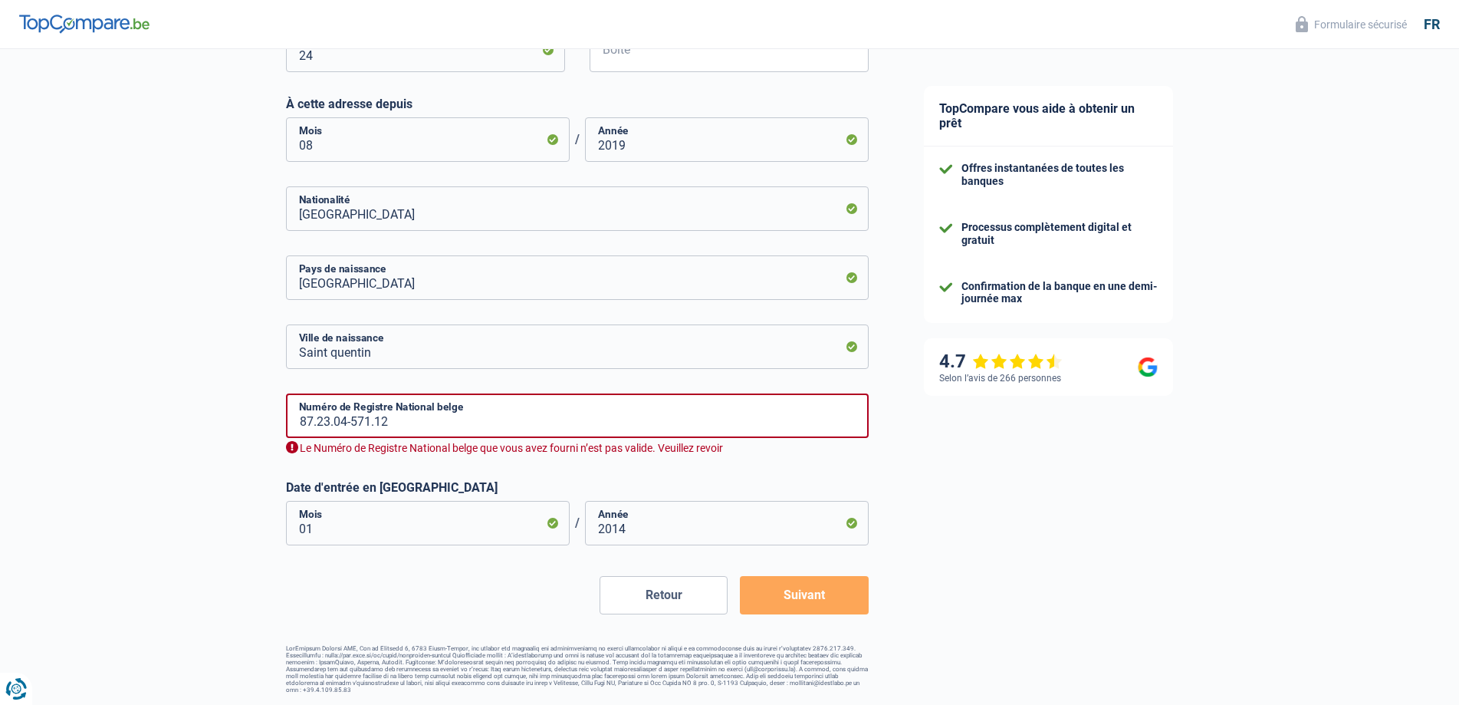
click at [289, 452] on div "Le Numéro de Registre National belge que vous avez fourni n’est pas valide. Veu…" at bounding box center [577, 448] width 583 height 15
click at [290, 452] on div "Le Numéro de Registre National belge que vous avez fourni n’est pas valide. Veu…" at bounding box center [577, 448] width 583 height 15
click at [329, 422] on input "87.23.04-571.12" at bounding box center [577, 415] width 583 height 44
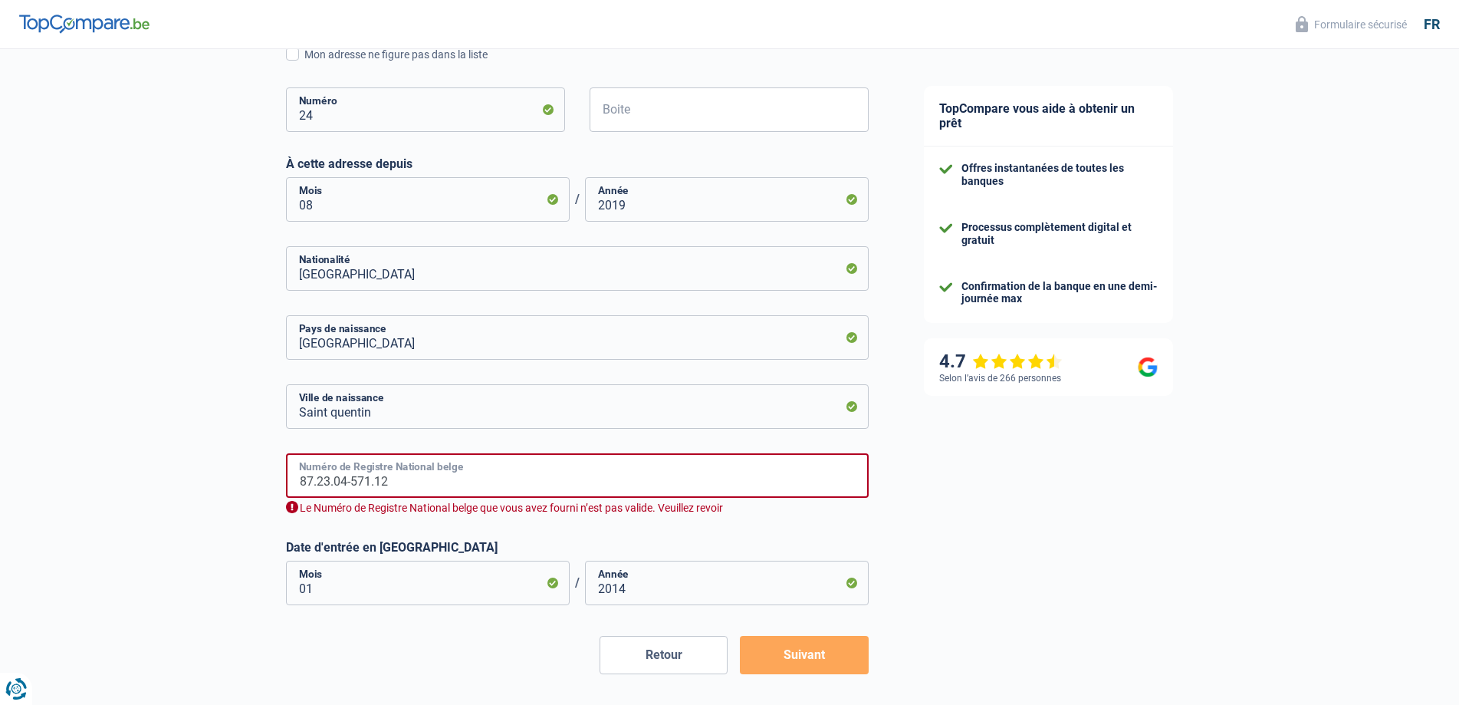
scroll to position [378, 0]
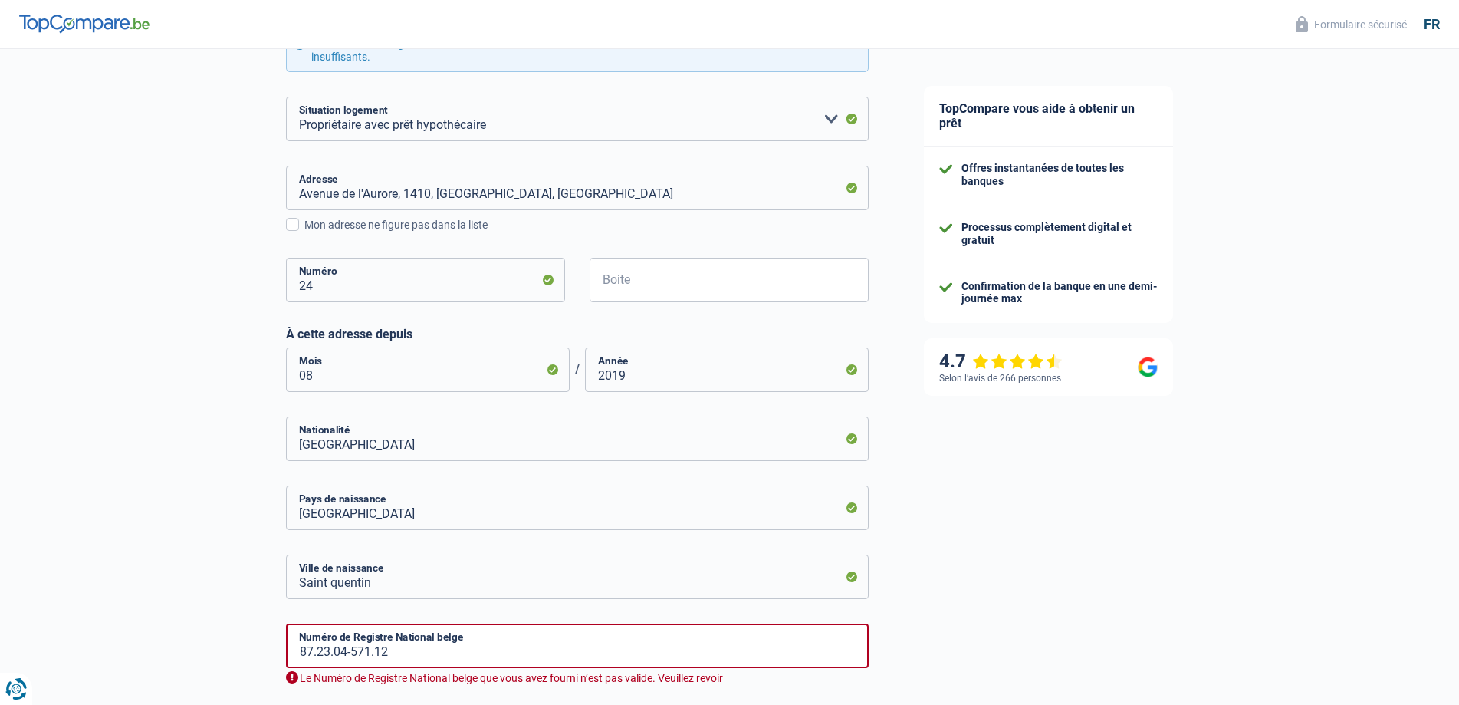
click at [128, 30] on img at bounding box center [84, 24] width 130 height 18
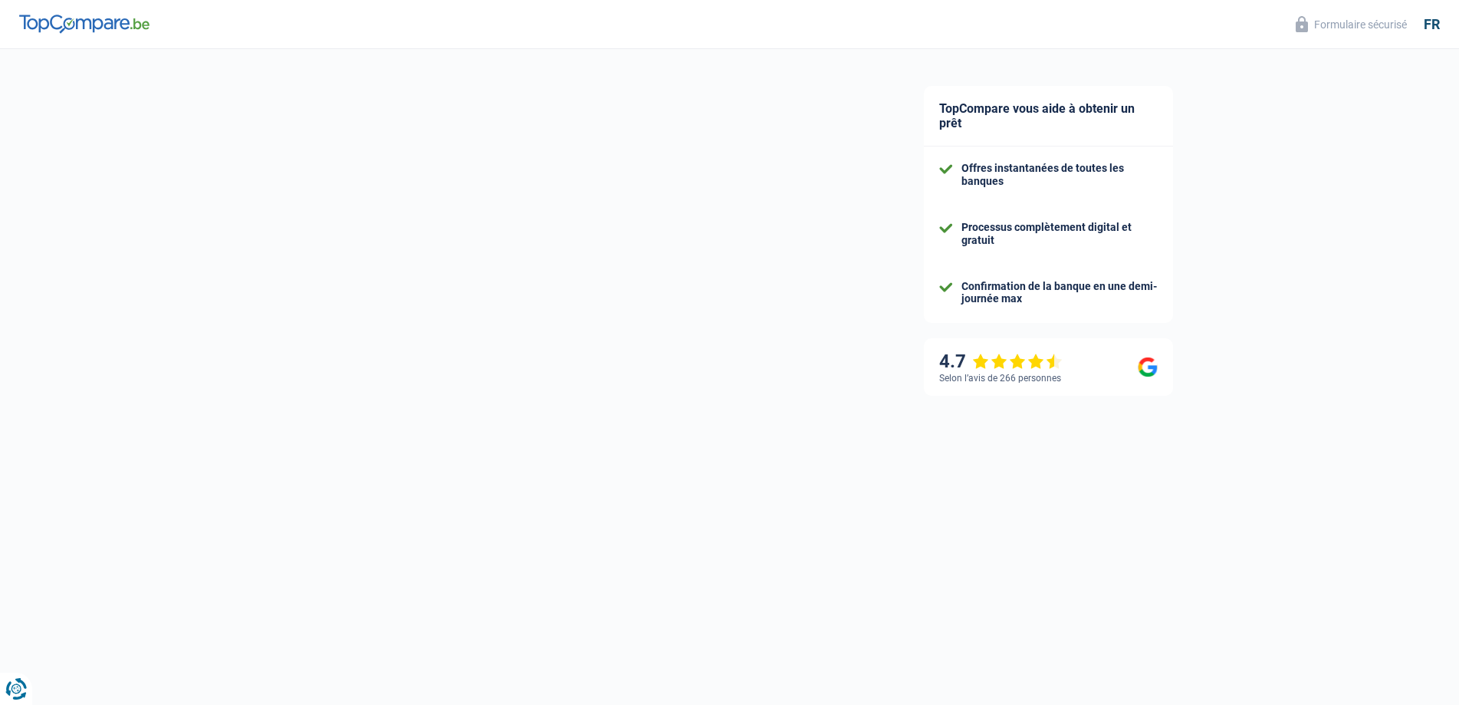
select select "privateEmployee"
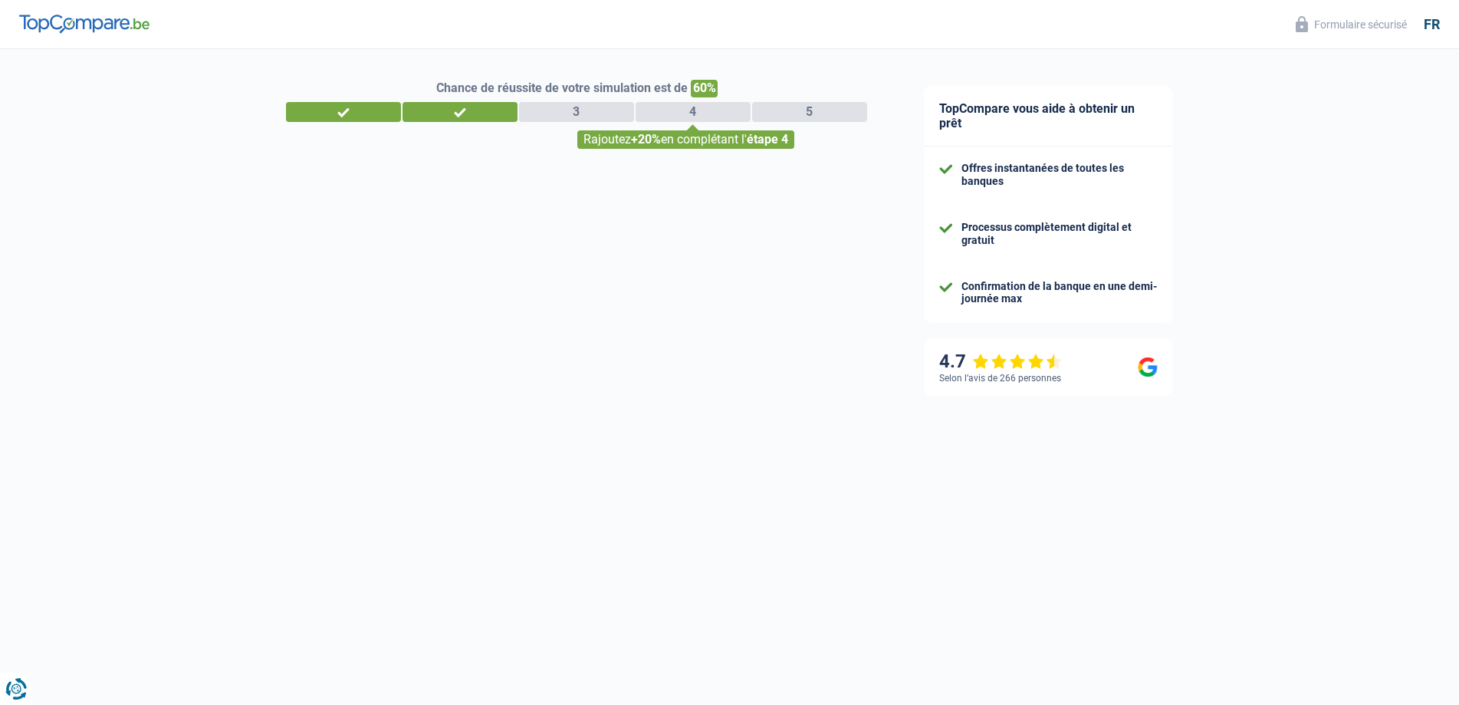
select select "32"
